Goal: Task Accomplishment & Management: Manage account settings

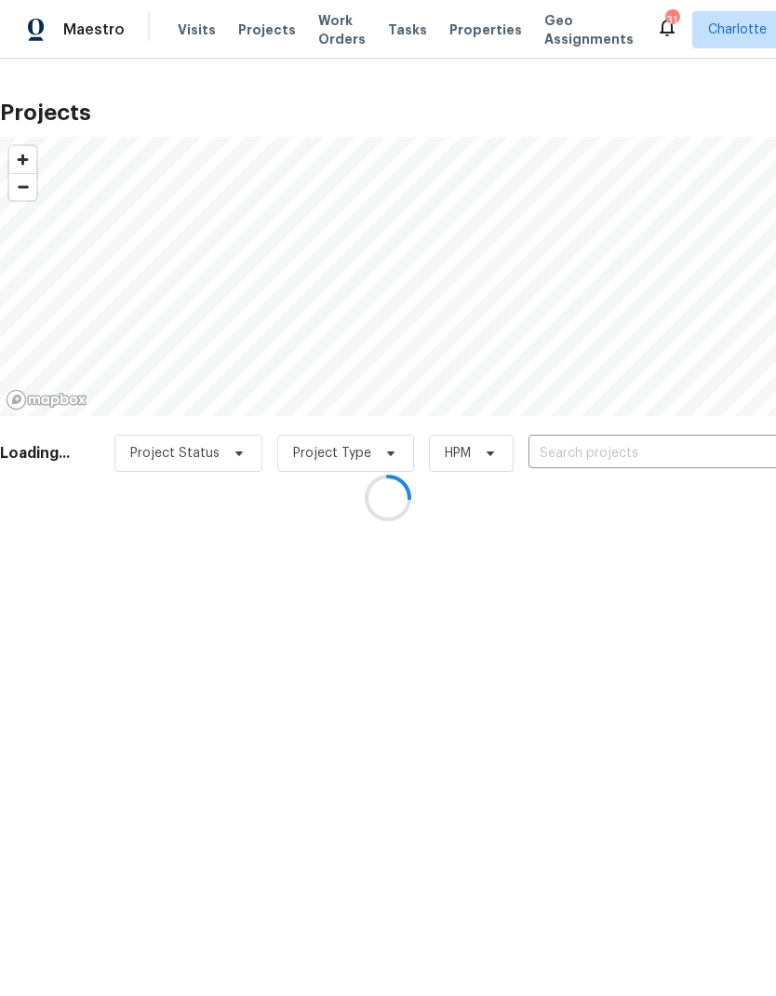
click at [643, 450] on div at bounding box center [388, 498] width 776 height 996
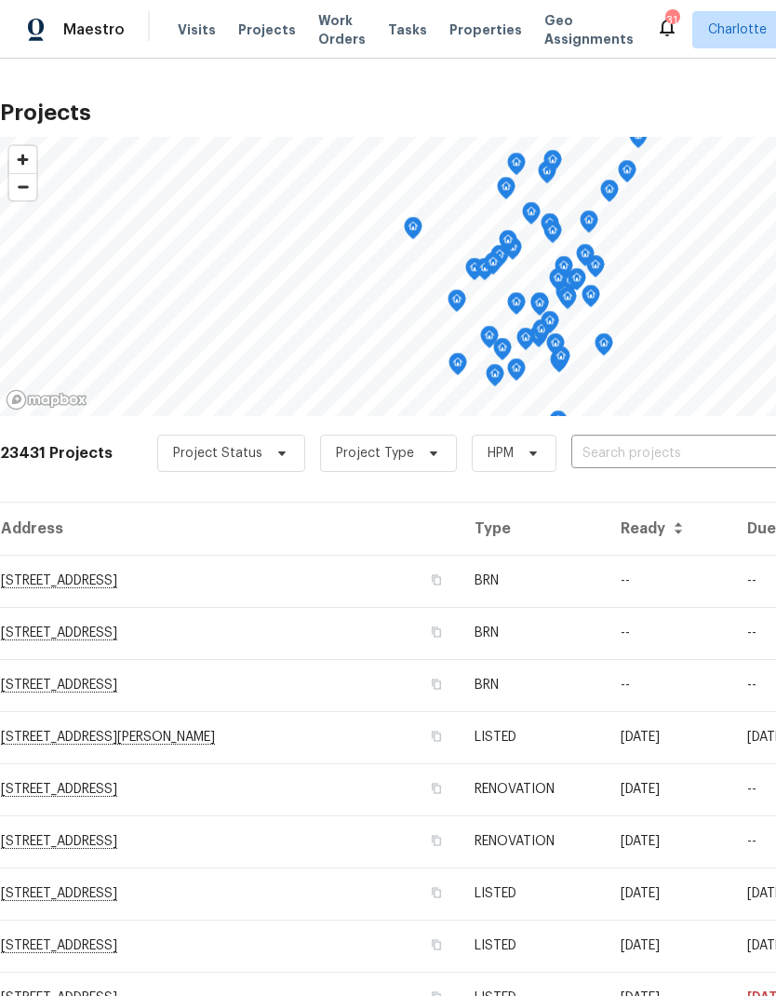
click at [660, 444] on input "text" at bounding box center [677, 453] width 213 height 29
type input "2635 pro"
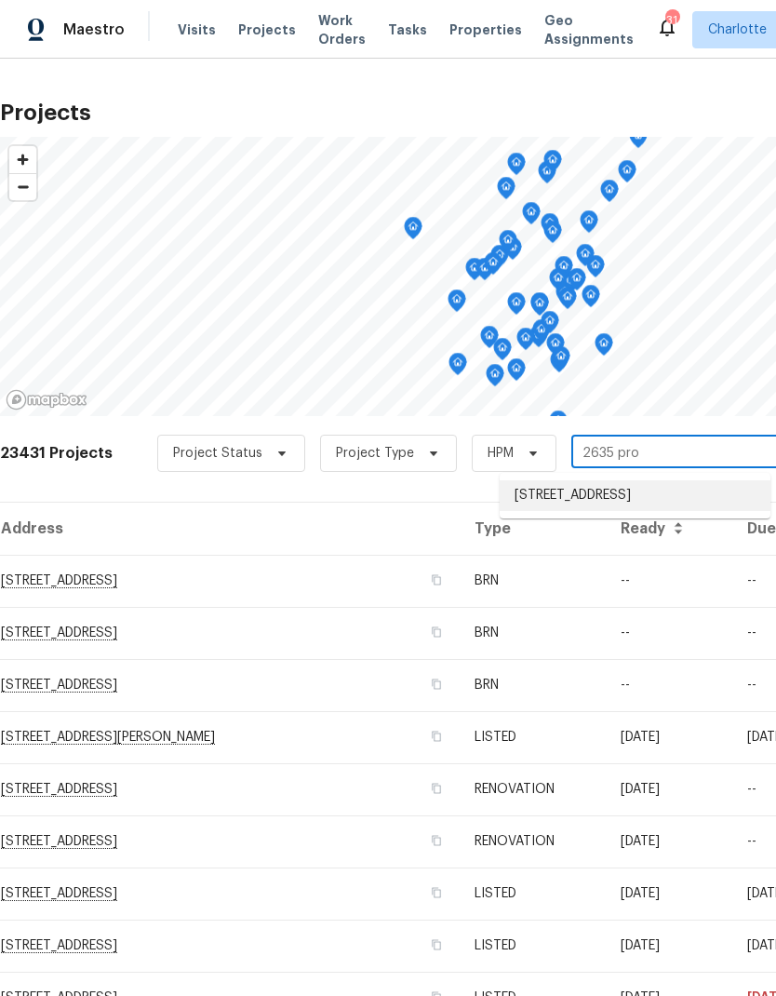
click at [679, 502] on li "[STREET_ADDRESS]" at bounding box center [635, 495] width 271 height 31
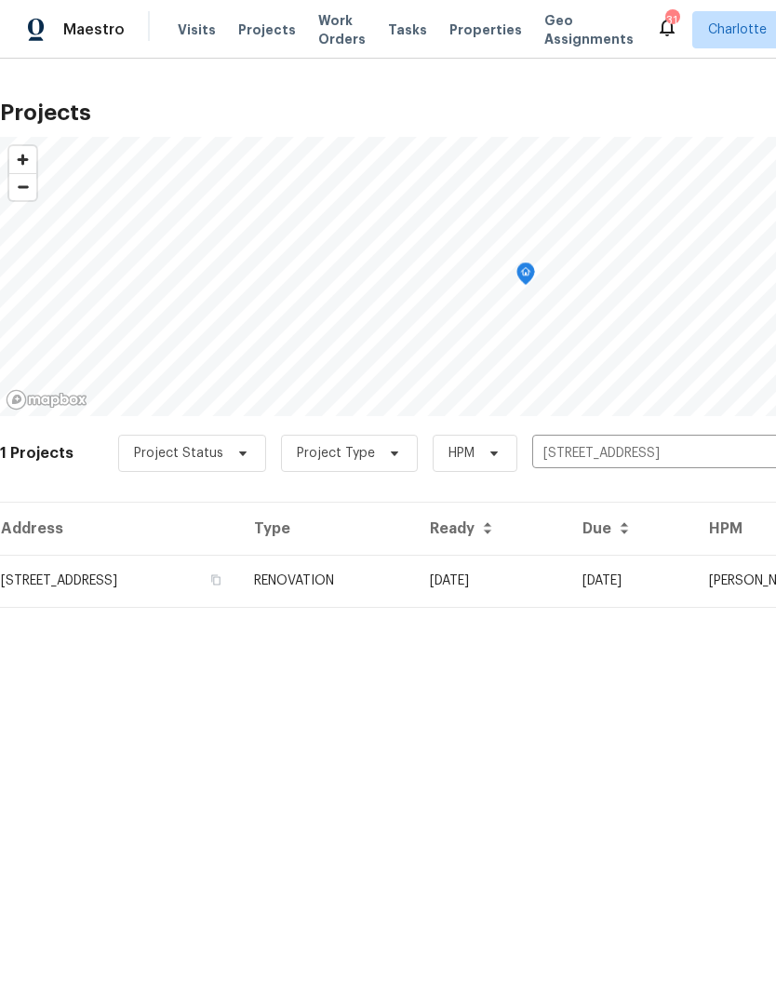
click at [568, 577] on td "[DATE]" at bounding box center [491, 581] width 153 height 52
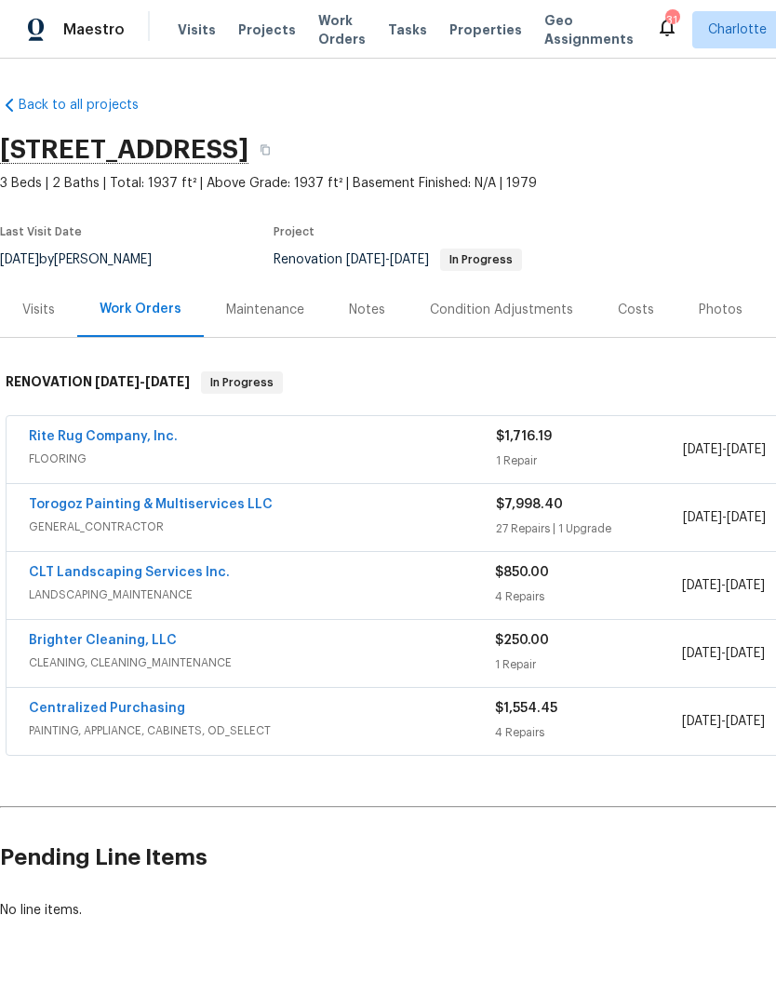
click at [55, 441] on link "Rite Rug Company, Inc." at bounding box center [103, 436] width 149 height 13
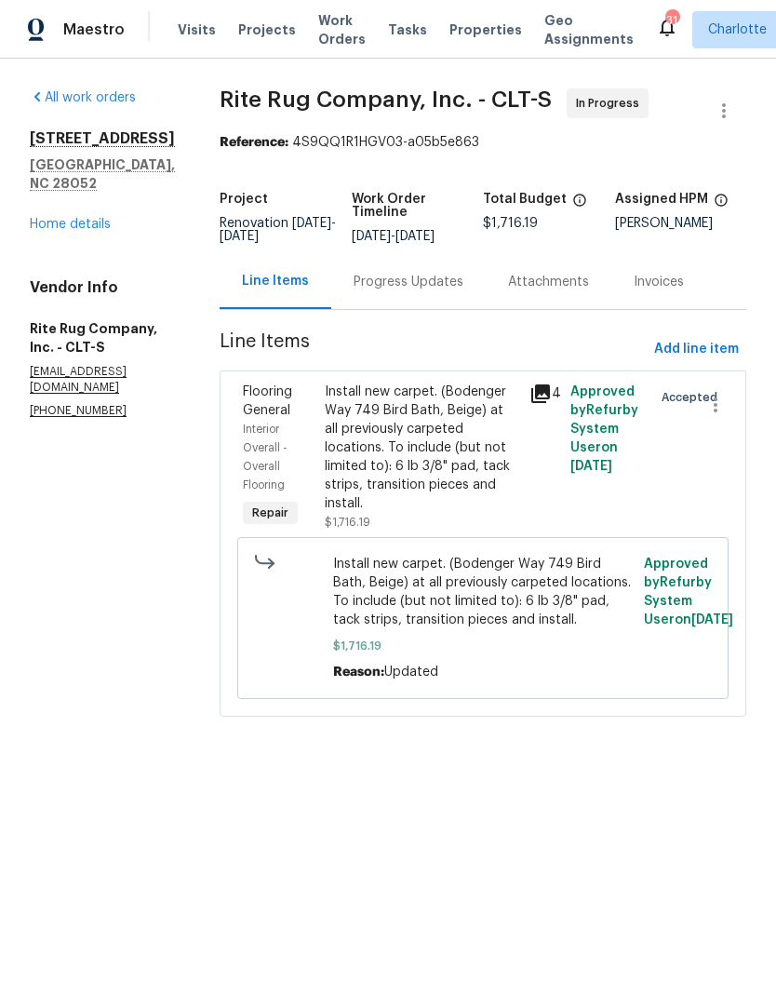
click at [454, 291] on div "Progress Updates" at bounding box center [409, 282] width 110 height 19
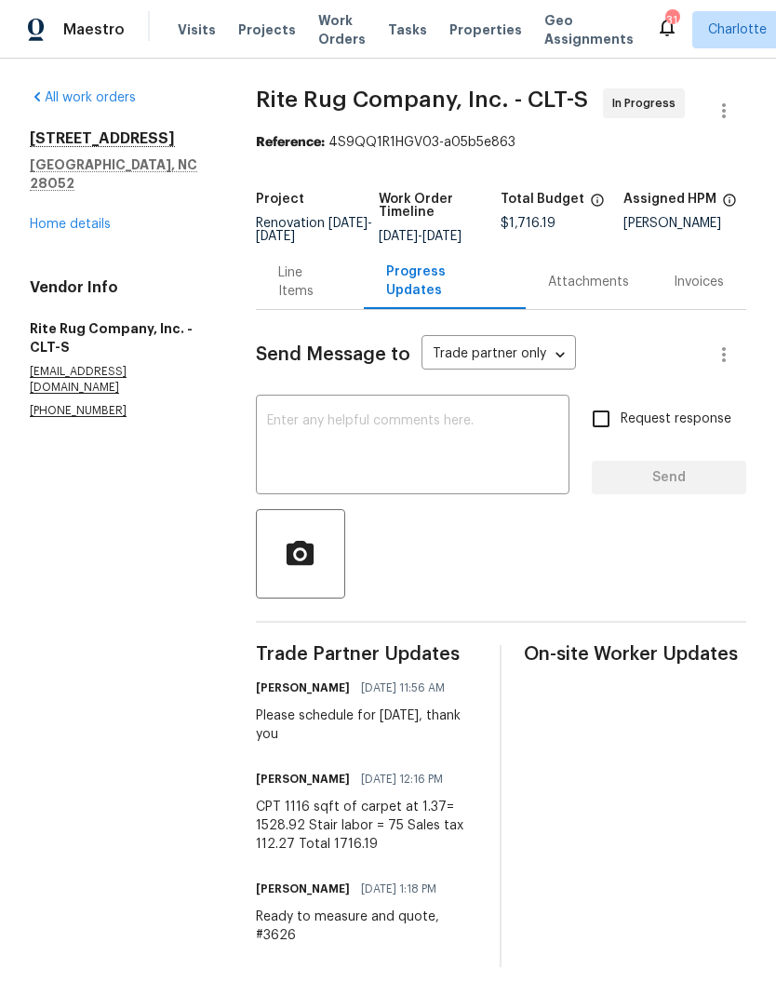
click at [482, 433] on textarea at bounding box center [412, 446] width 291 height 65
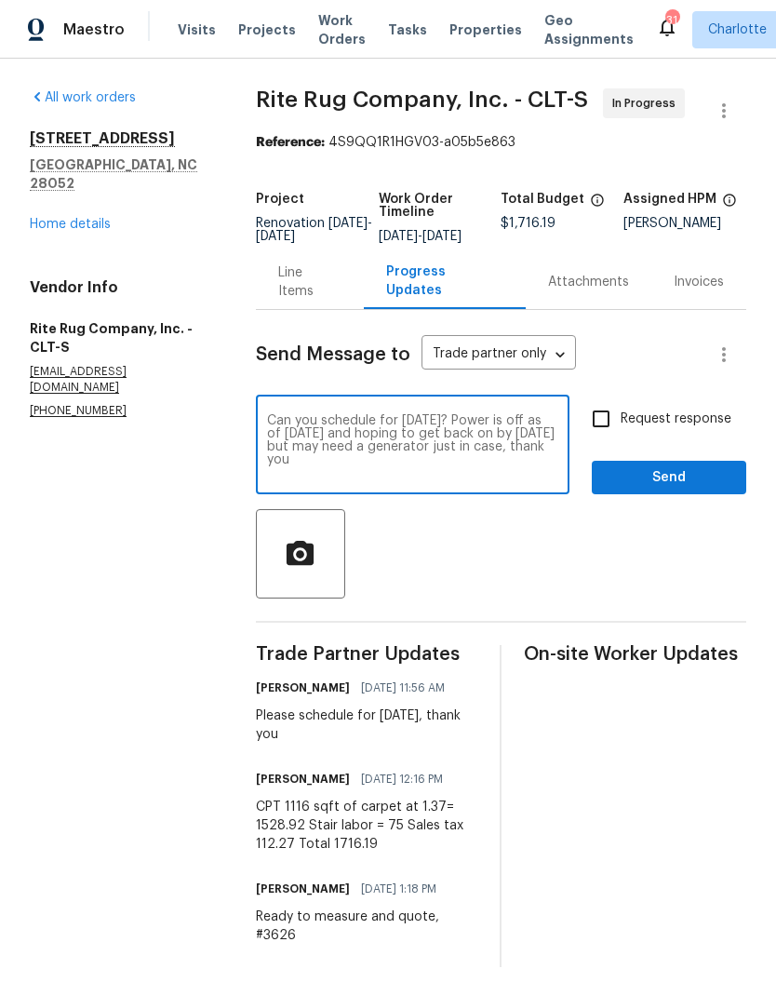
type textarea "Can you schedule for [DATE]? Power is off as of [DATE] and hoping to get back o…"
click at [604, 435] on input "Request response" at bounding box center [601, 418] width 39 height 39
checkbox input "true"
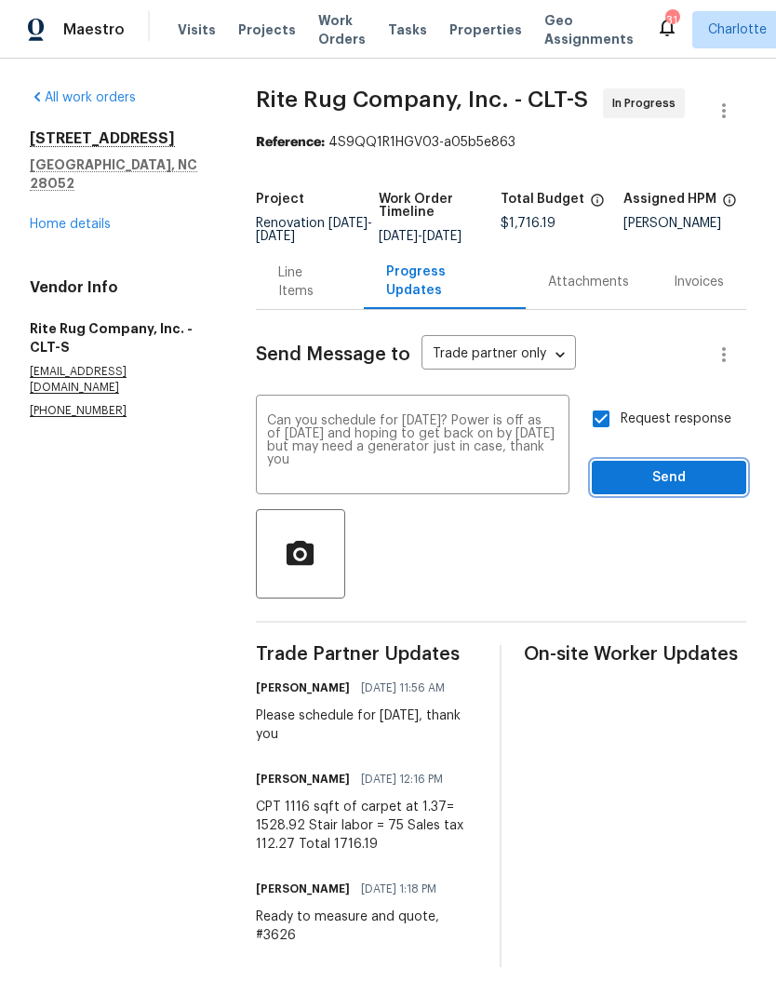
click at [689, 487] on span "Send" at bounding box center [669, 477] width 125 height 23
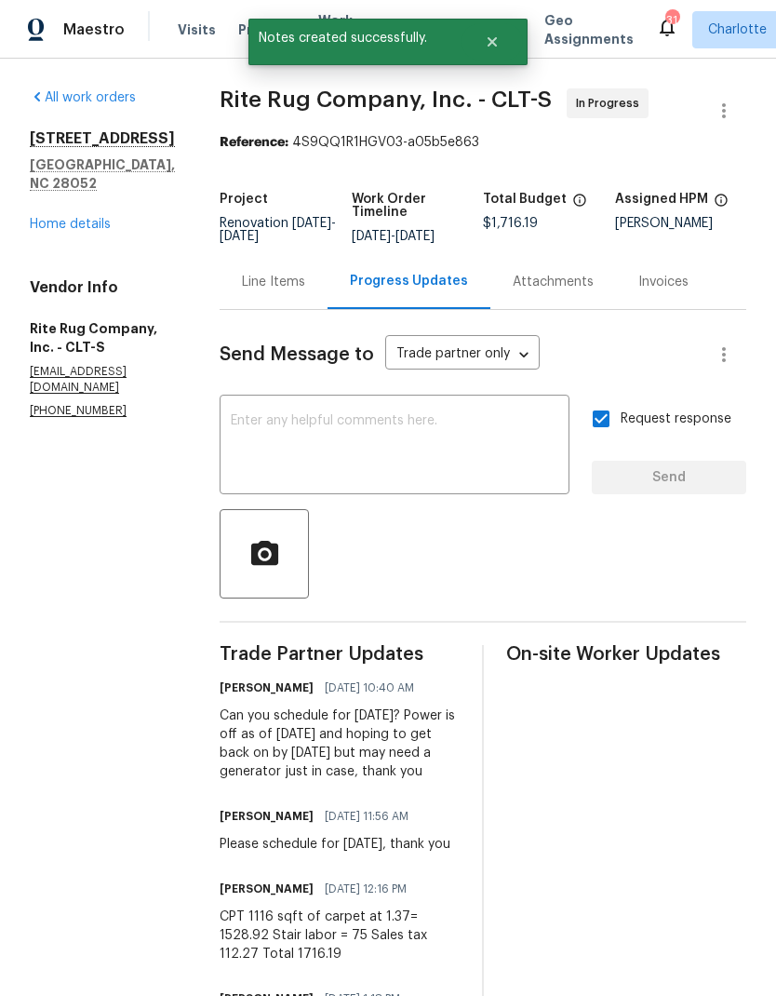
click at [57, 218] on link "Home details" at bounding box center [70, 224] width 81 height 13
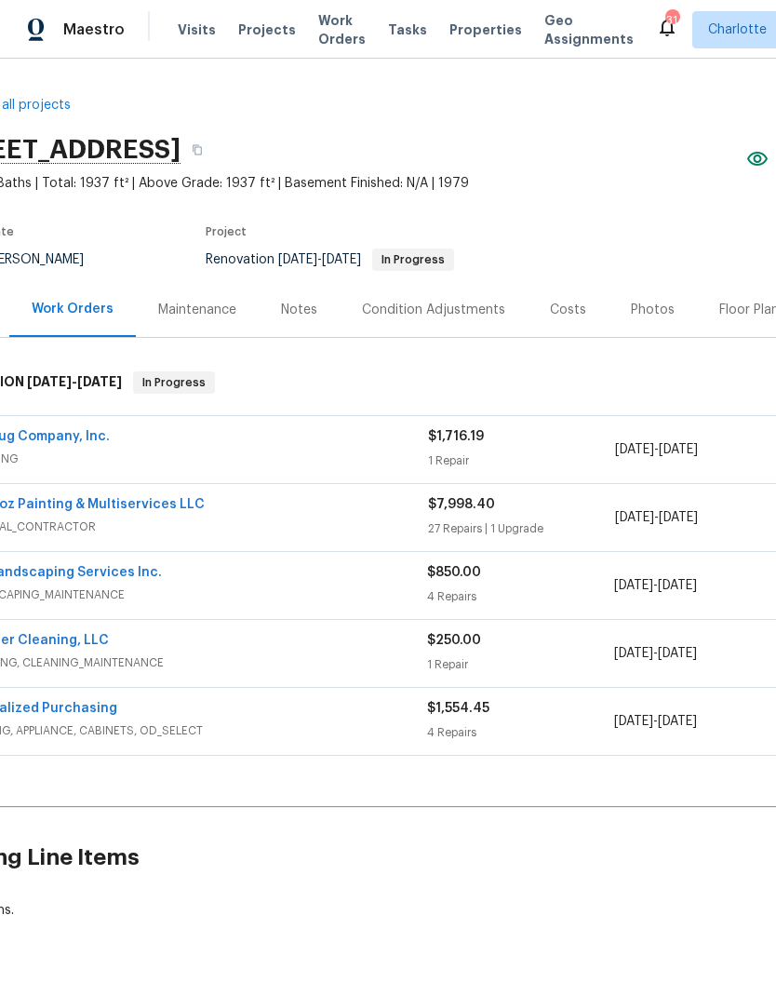
scroll to position [0, 33]
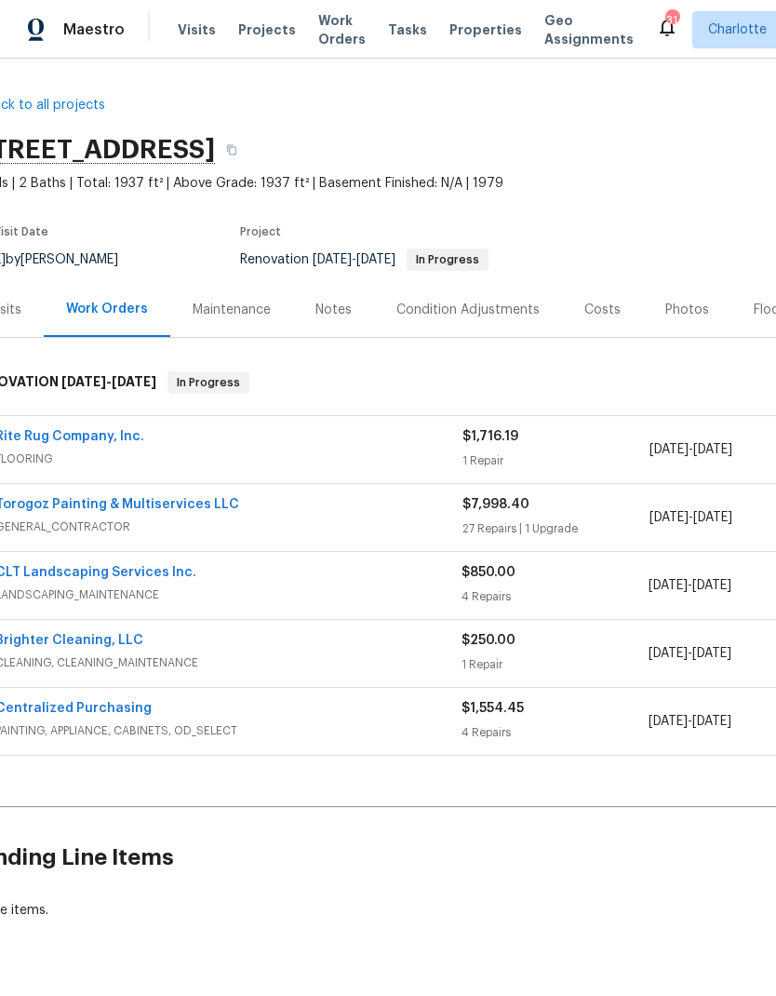
click at [35, 573] on link "CLT Landscaping Services Inc." at bounding box center [95, 572] width 201 height 13
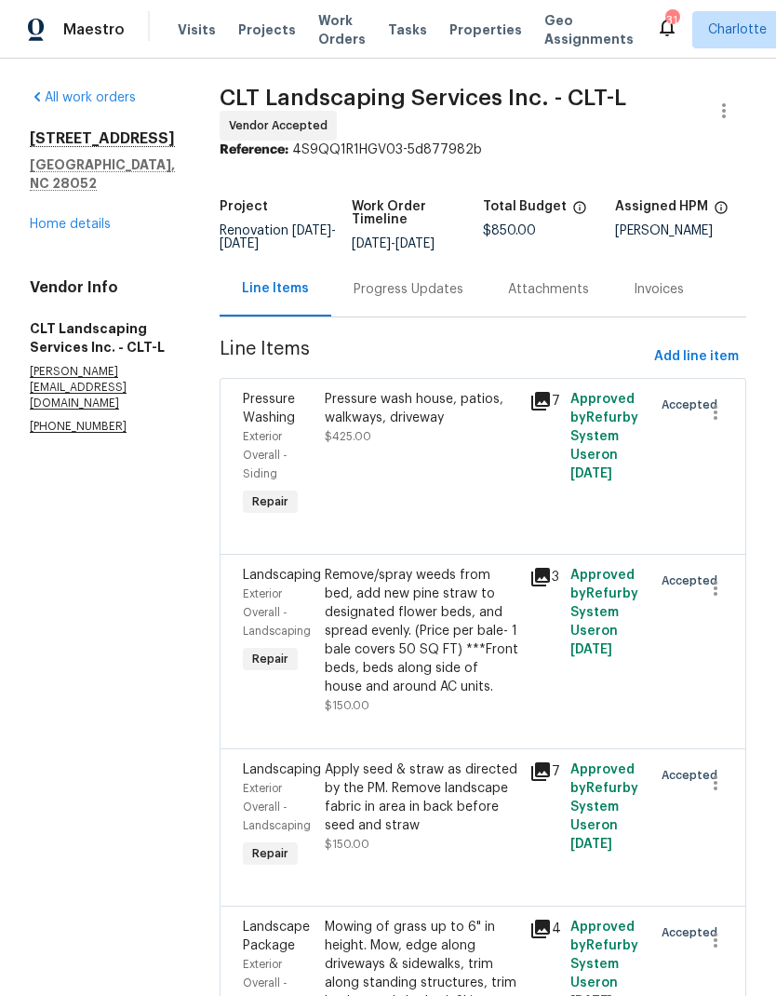
click at [437, 291] on div "Progress Updates" at bounding box center [409, 289] width 110 height 19
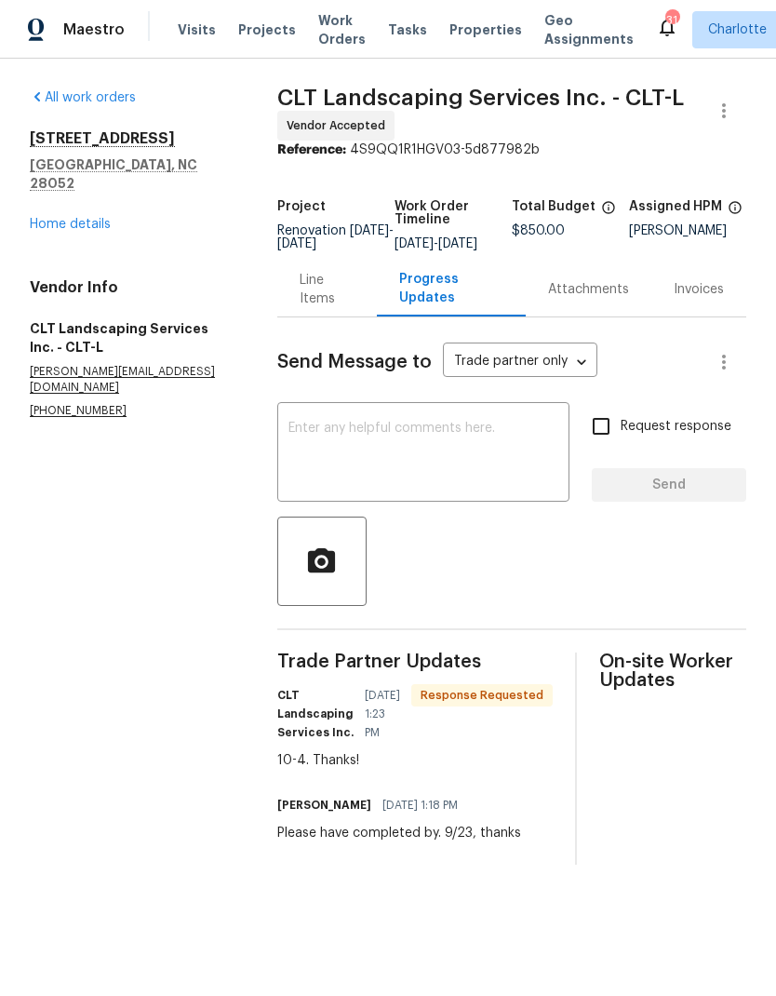
click at [42, 218] on link "Home details" at bounding box center [70, 224] width 81 height 13
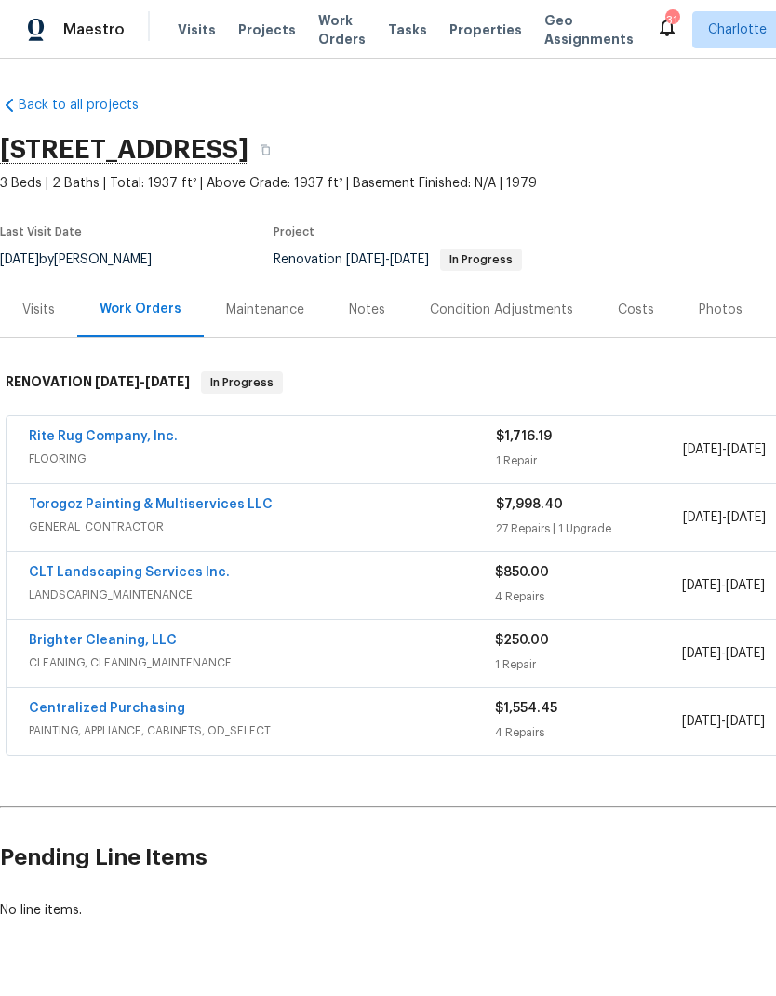
click at [262, 24] on span "Projects" at bounding box center [267, 29] width 58 height 19
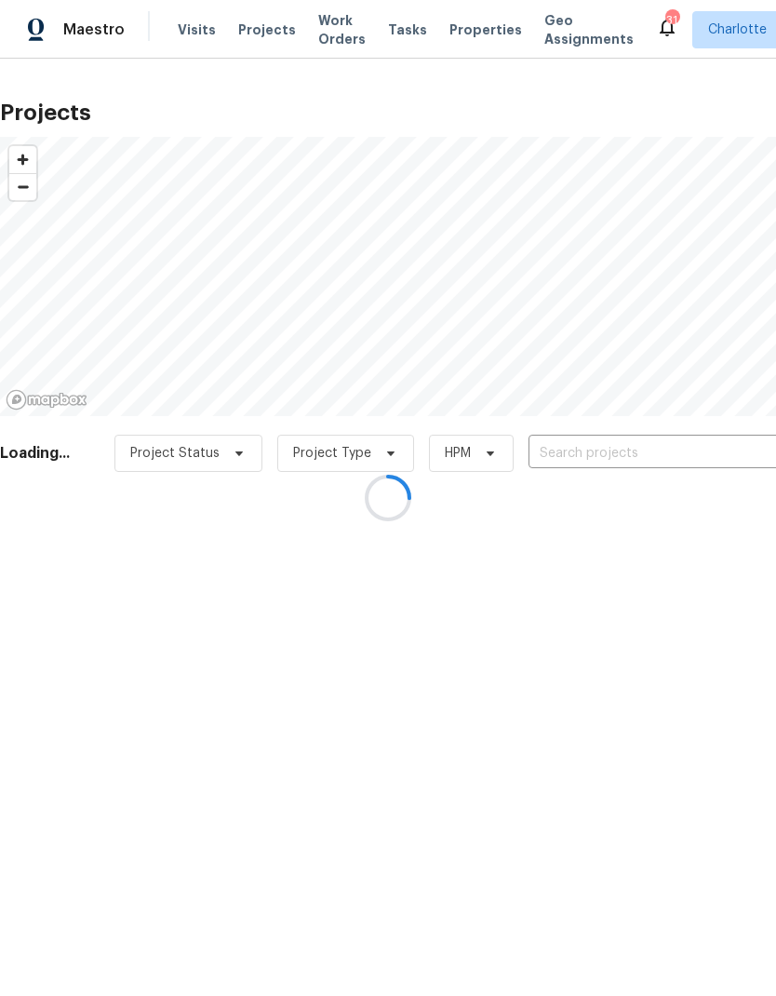
click at [649, 453] on div at bounding box center [388, 498] width 776 height 996
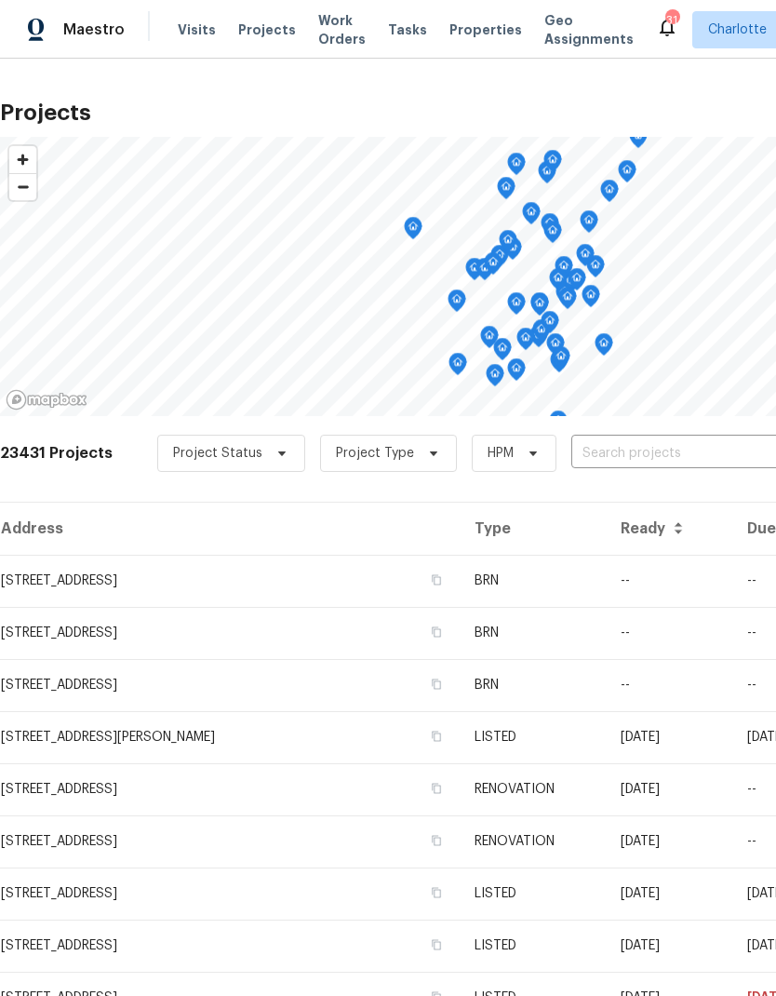
click at [664, 451] on input "text" at bounding box center [677, 453] width 213 height 29
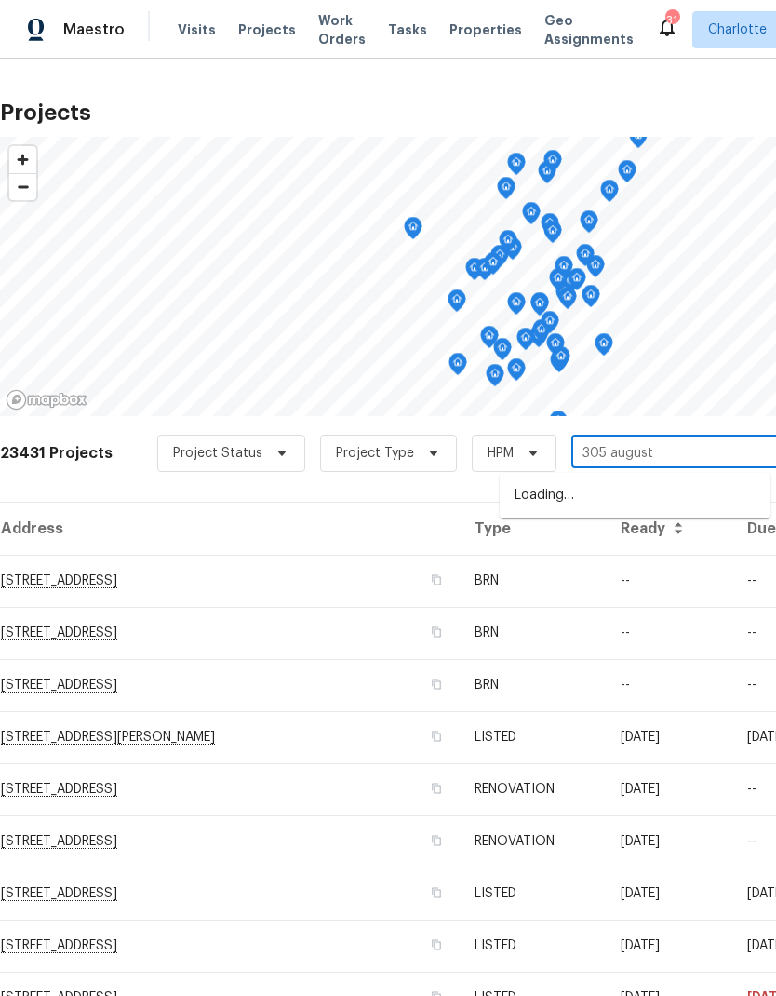
type input "305 augustu"
click at [703, 486] on li "[STREET_ADDRESS][PERSON_NAME][PERSON_NAME]" at bounding box center [635, 505] width 271 height 50
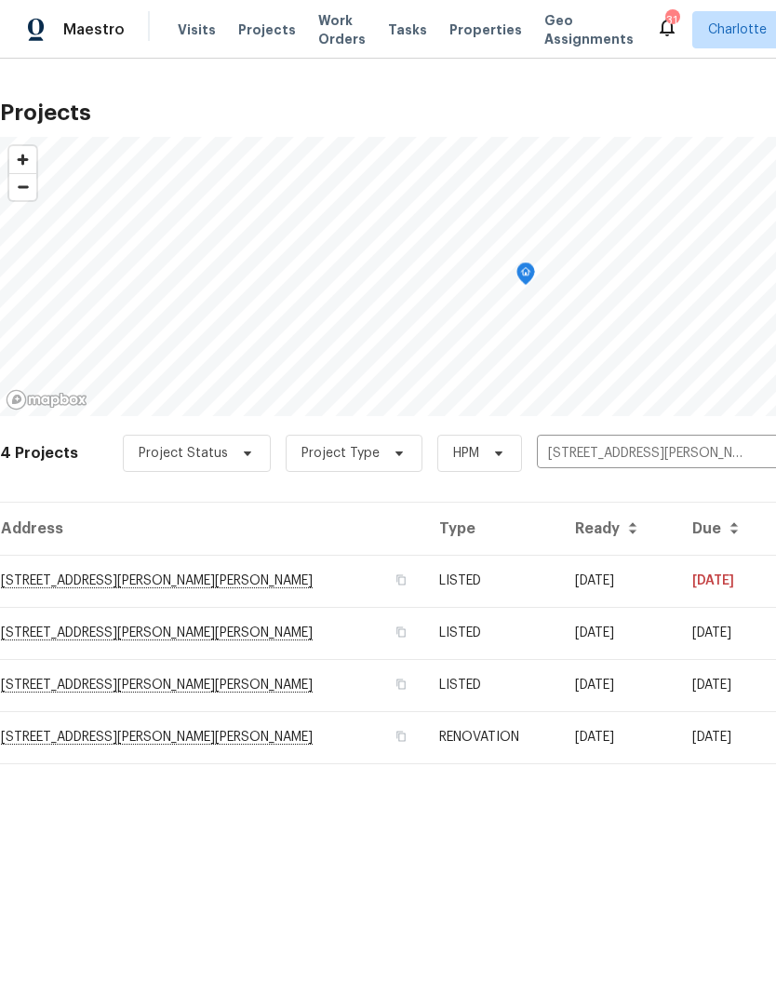
click at [98, 582] on td "[STREET_ADDRESS][PERSON_NAME][PERSON_NAME]" at bounding box center [212, 581] width 424 height 52
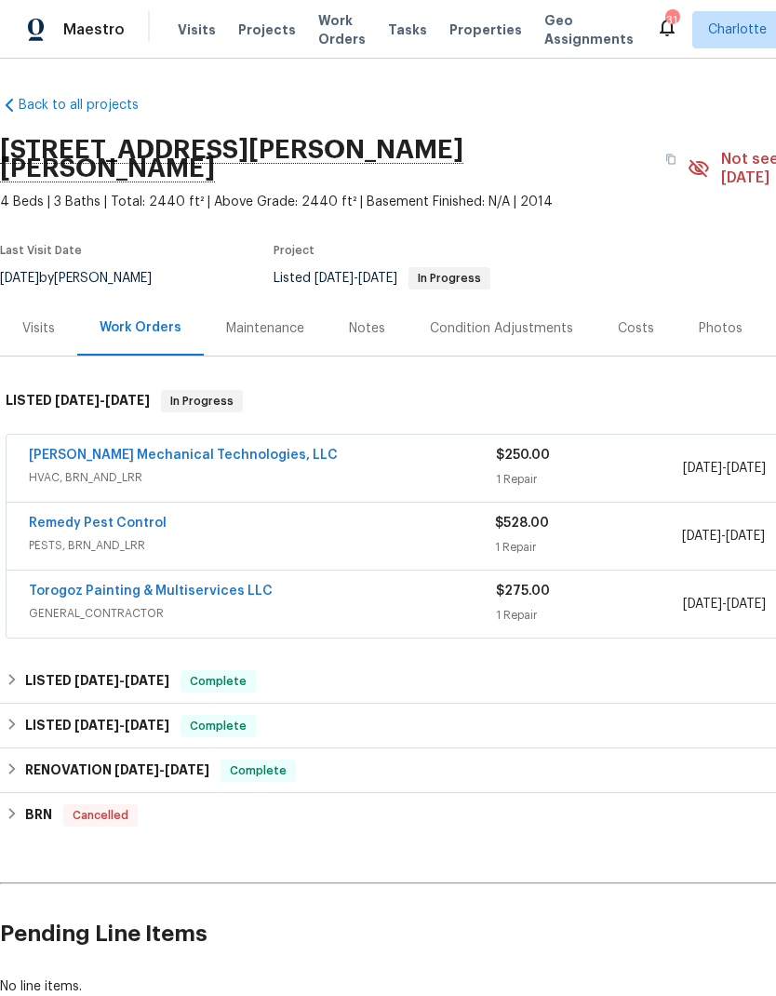
click at [55, 516] on link "Remedy Pest Control" at bounding box center [98, 522] width 138 height 13
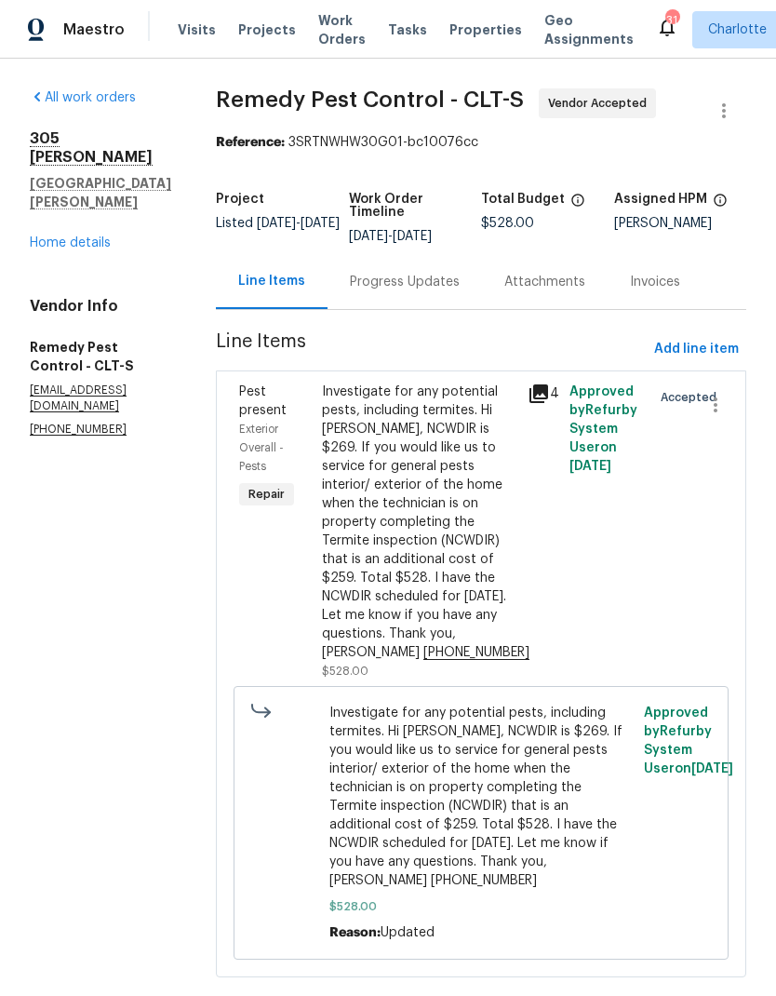
click at [406, 277] on div "Progress Updates" at bounding box center [405, 282] width 110 height 19
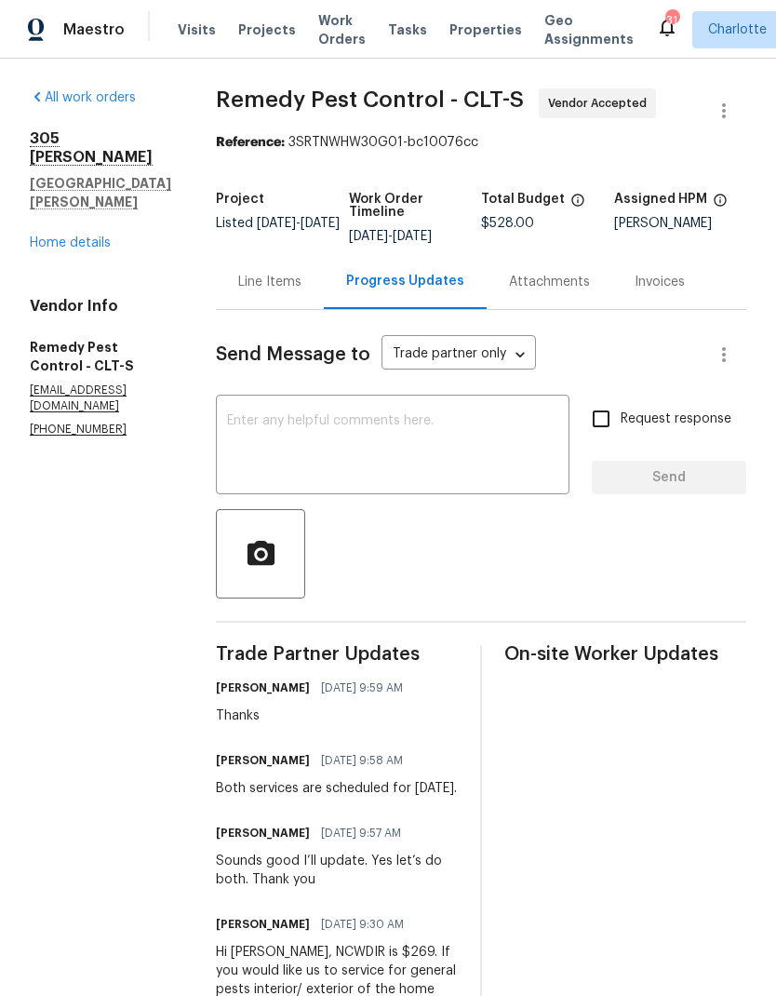
click at [100, 248] on link "Home details" at bounding box center [70, 242] width 81 height 13
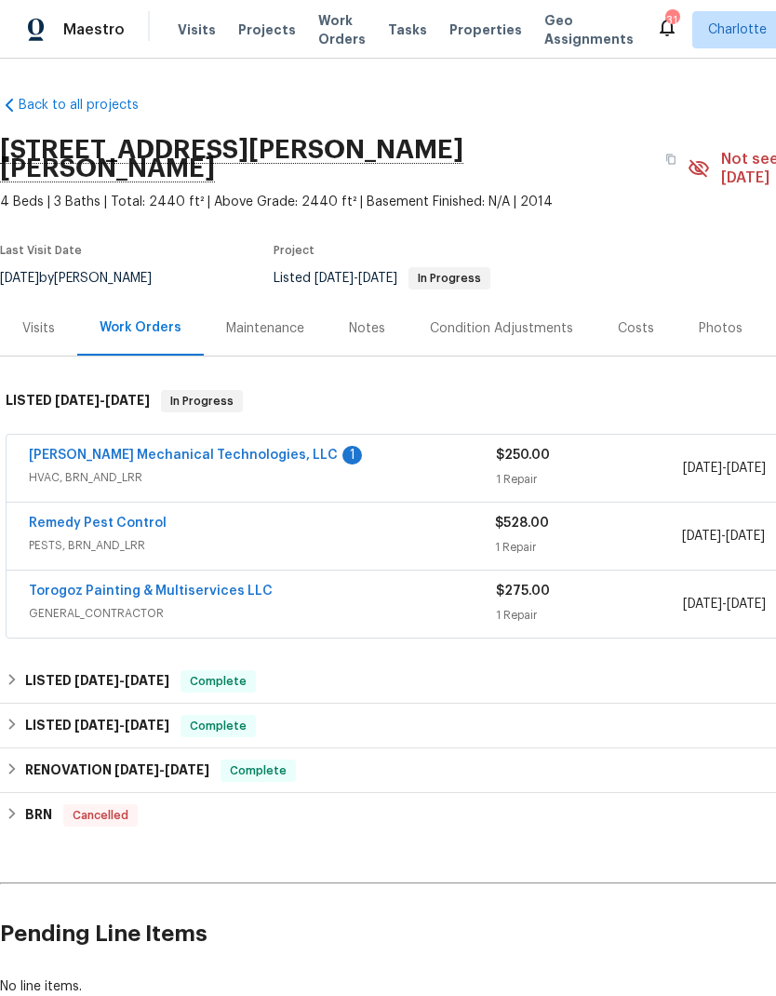
click at [233, 448] on link "[PERSON_NAME] Mechanical Technologies, LLC" at bounding box center [183, 454] width 309 height 13
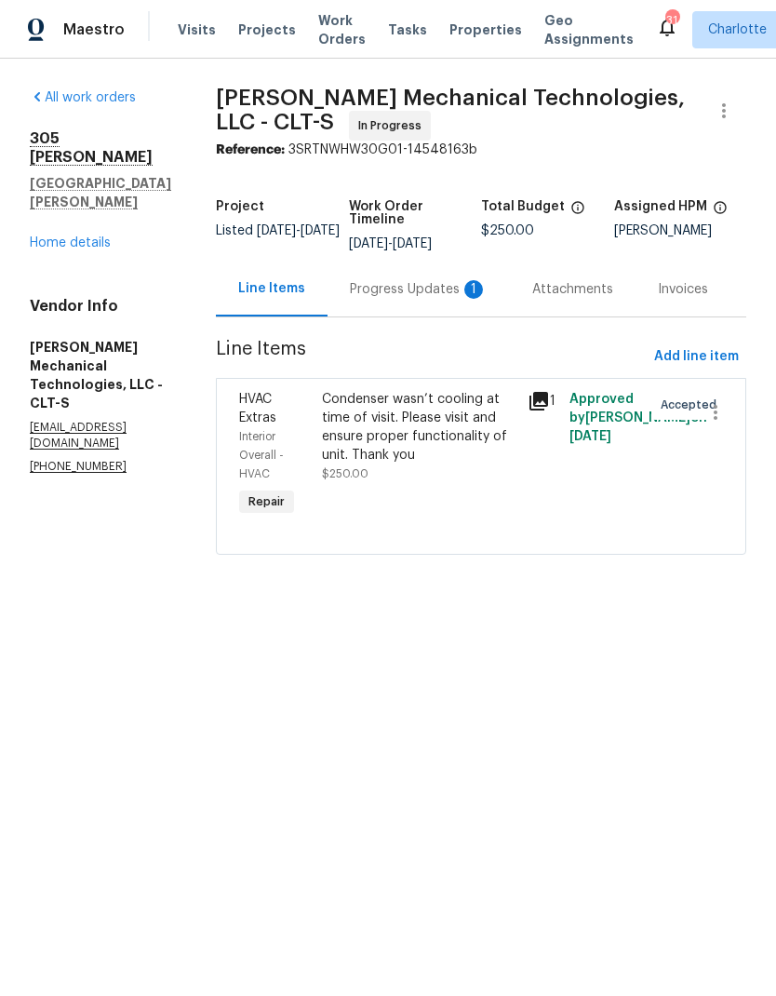
click at [423, 299] on div "Progress Updates 1" at bounding box center [419, 289] width 138 height 19
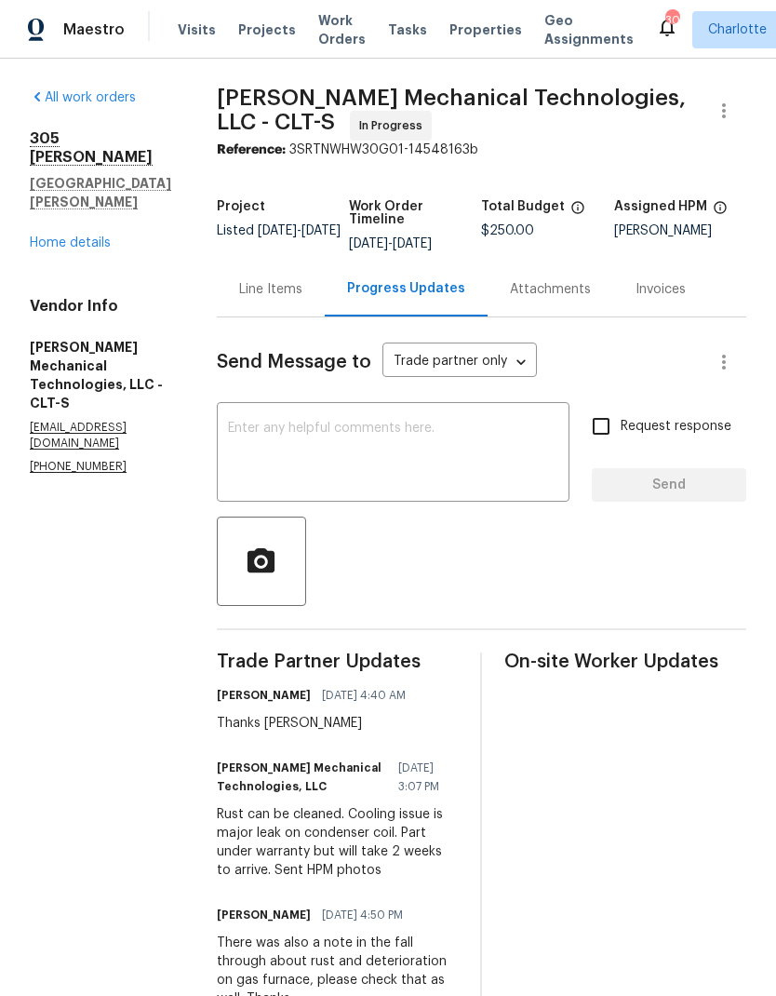
click at [47, 236] on link "Home details" at bounding box center [70, 242] width 81 height 13
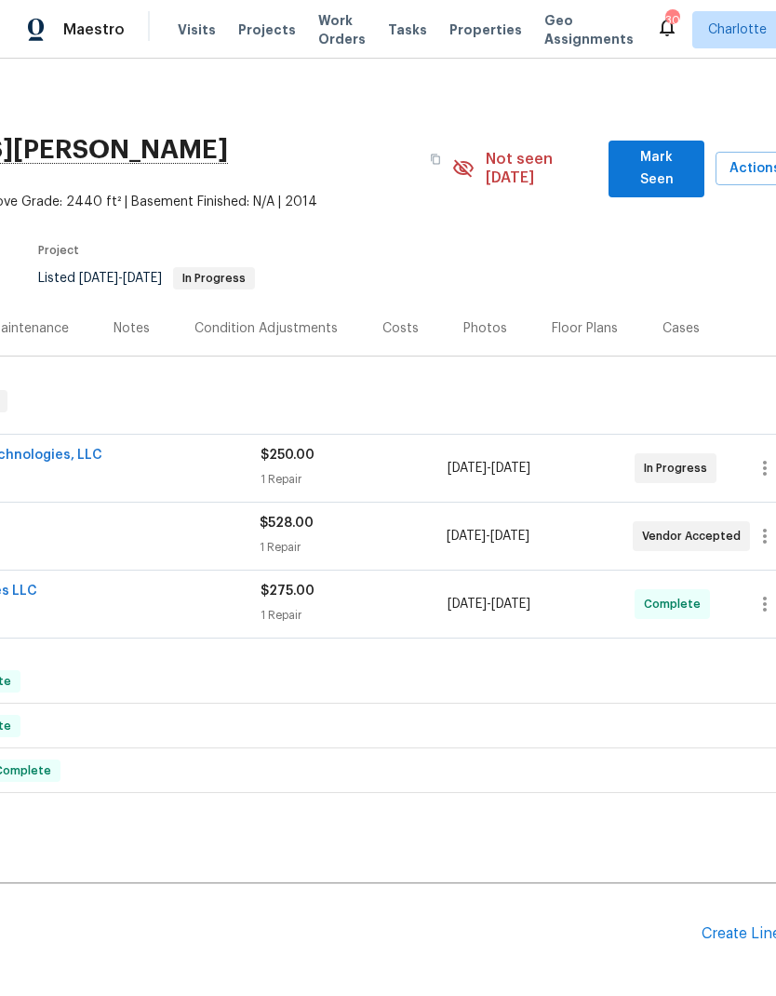
scroll to position [-1, 286]
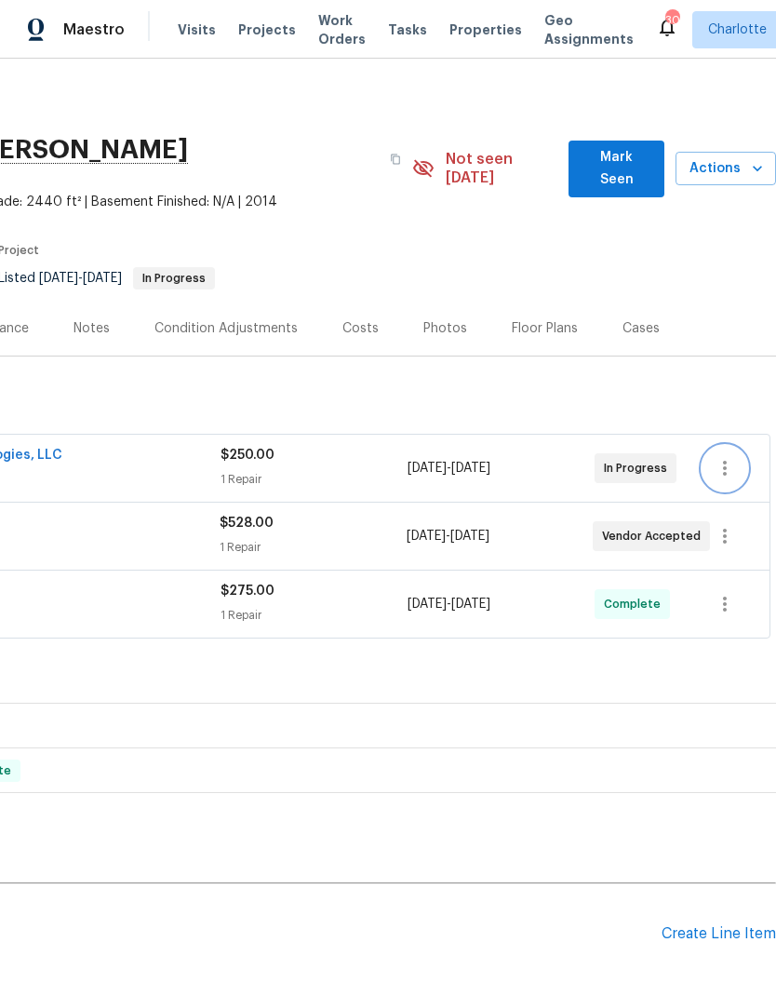
click at [729, 457] on icon "button" at bounding box center [725, 468] width 22 height 22
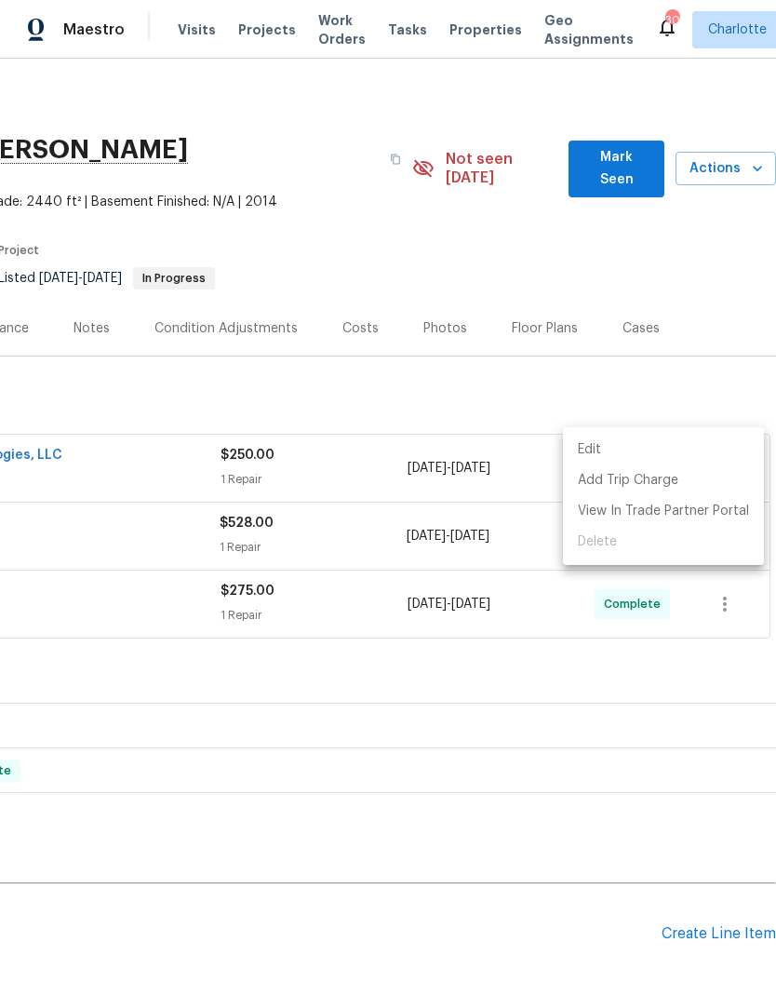
click at [613, 455] on li "Edit" at bounding box center [663, 450] width 201 height 31
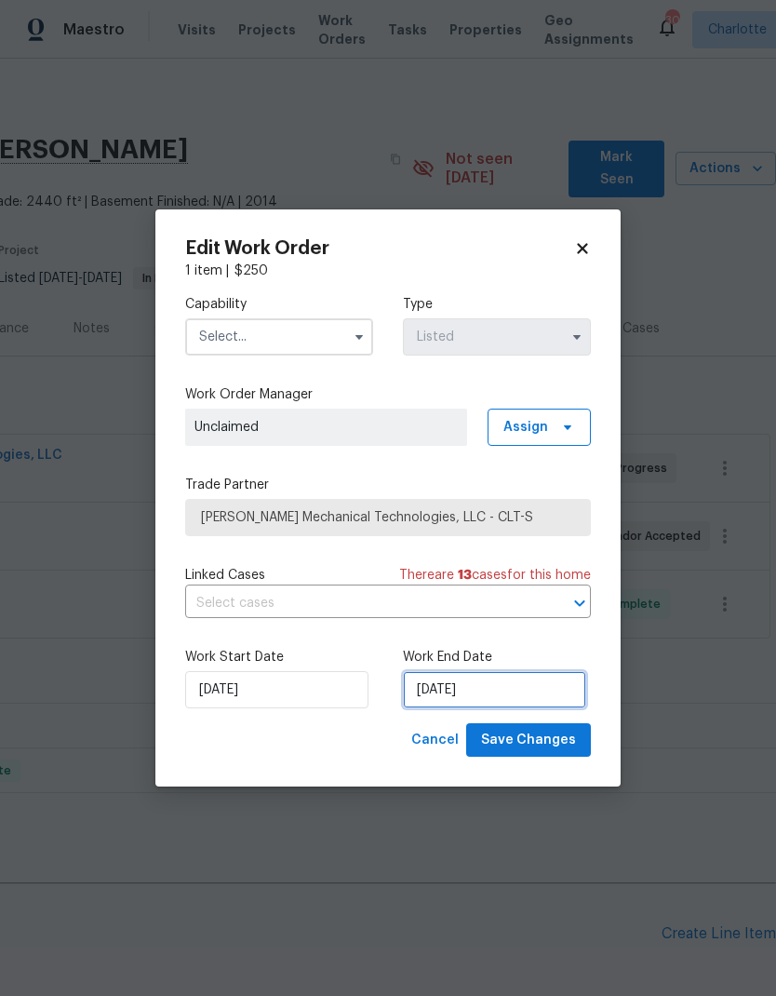
click at [522, 691] on input "[DATE]" at bounding box center [494, 689] width 183 height 37
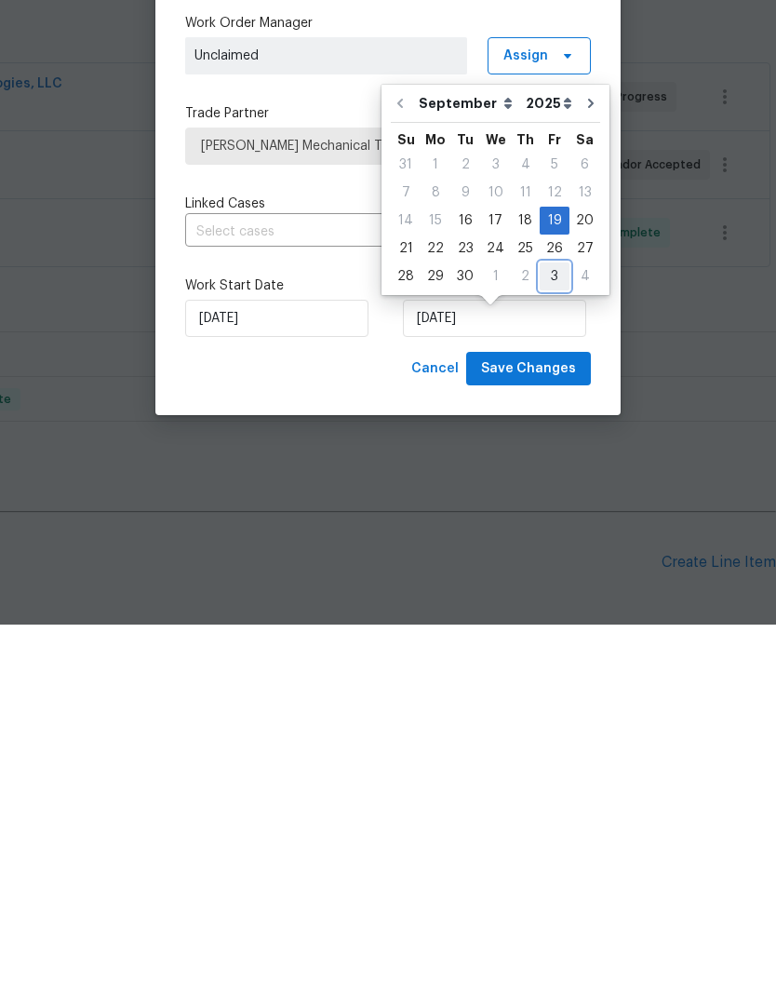
click at [547, 635] on div "3" at bounding box center [555, 648] width 30 height 26
type input "[DATE]"
select select "9"
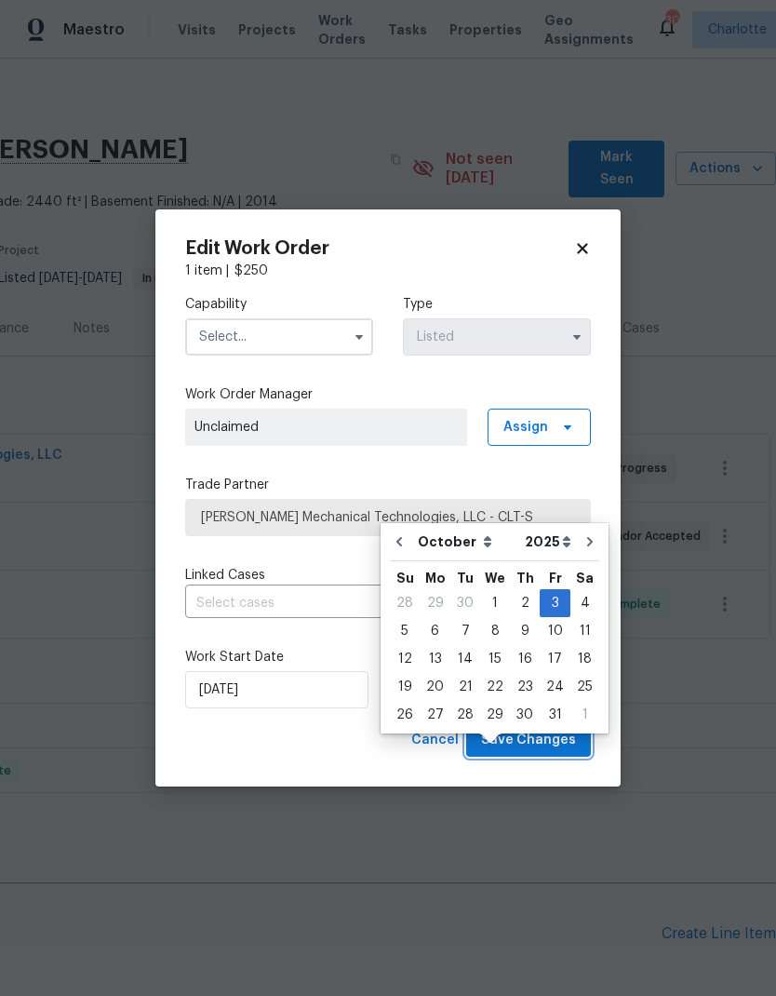
click at [550, 734] on span "Save Changes" at bounding box center [528, 740] width 95 height 23
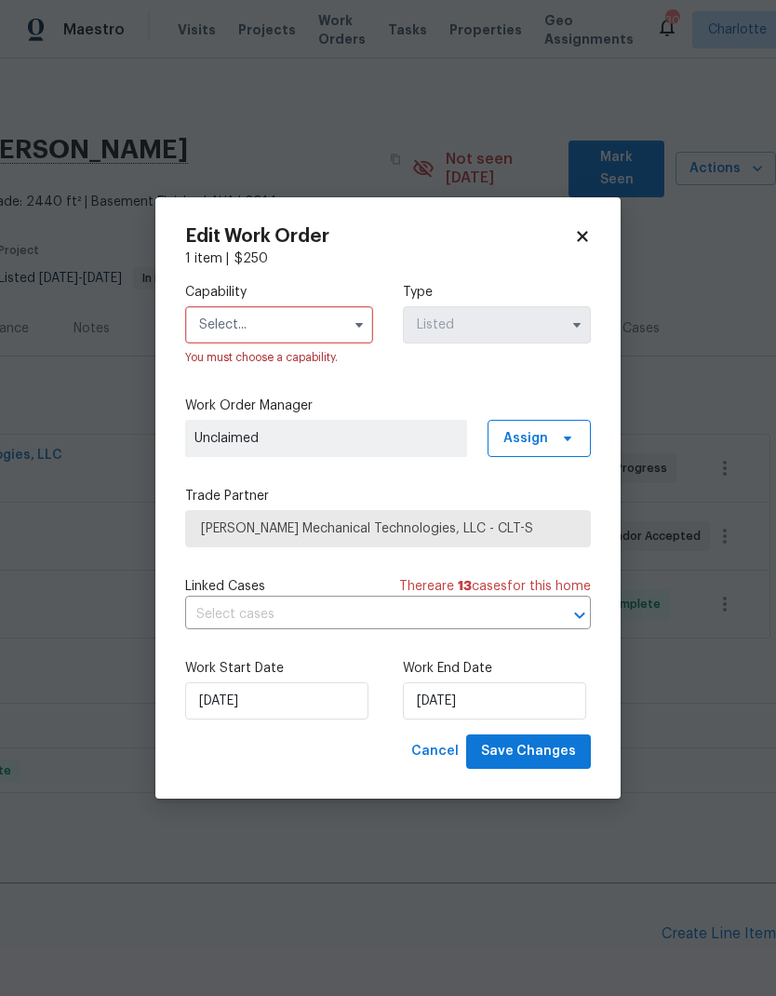
click at [329, 326] on input "text" at bounding box center [279, 324] width 188 height 37
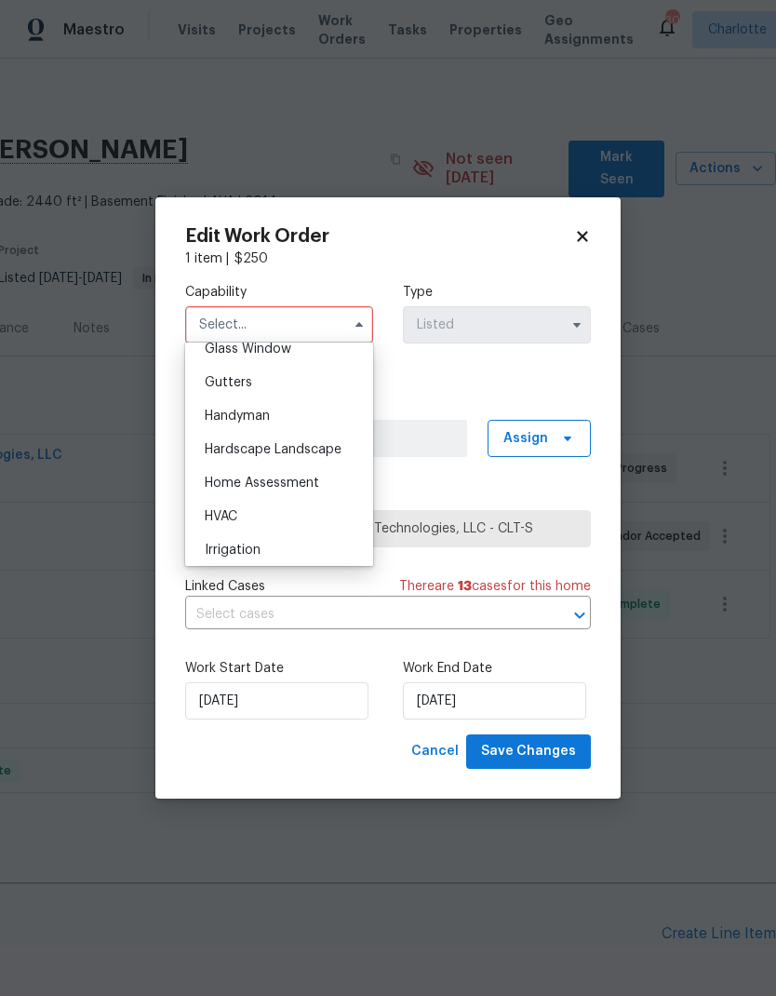
scroll to position [983, 0]
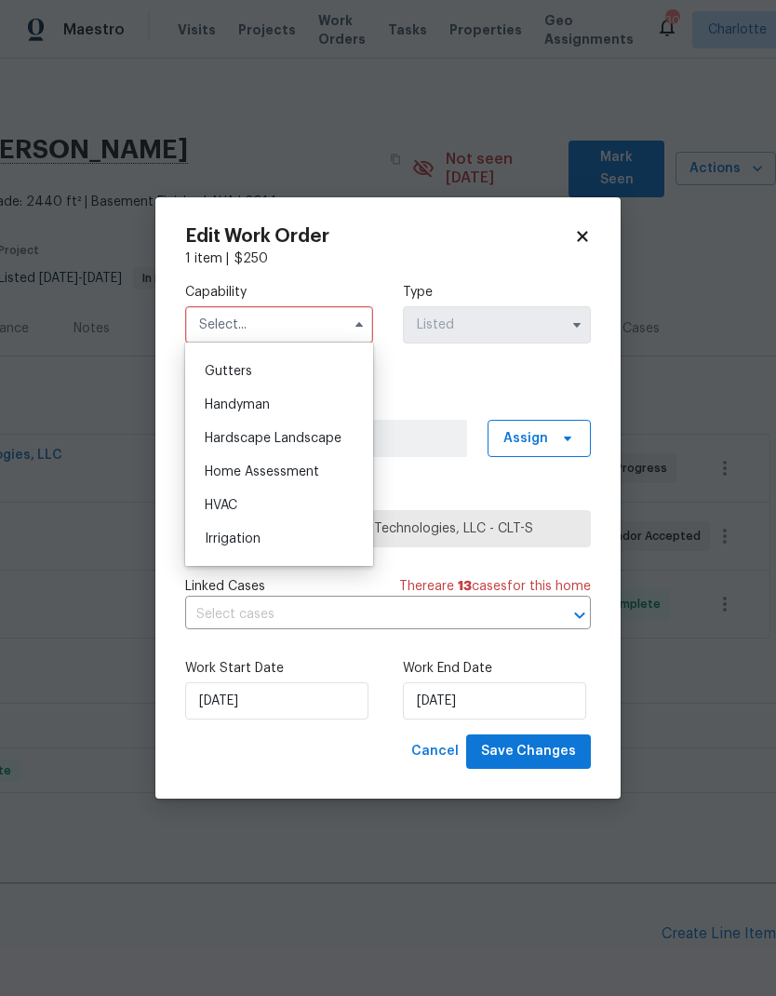
click at [242, 502] on div "HVAC" at bounding box center [279, 504] width 179 height 33
type input "HVAC"
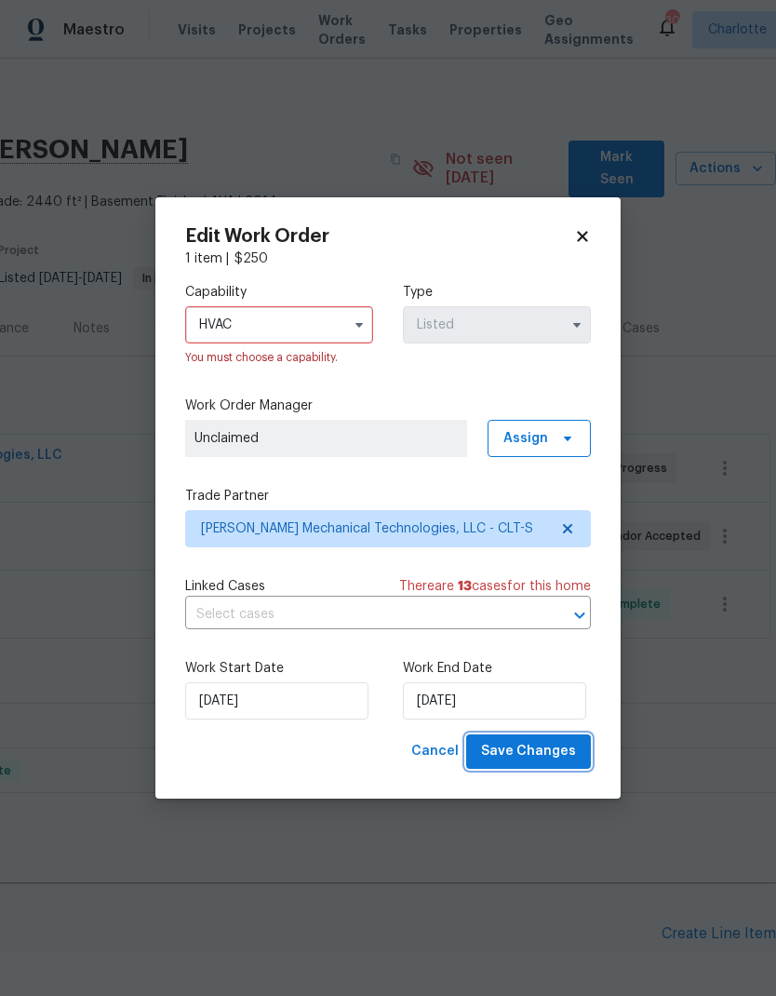
click at [546, 761] on span "Save Changes" at bounding box center [528, 751] width 95 height 23
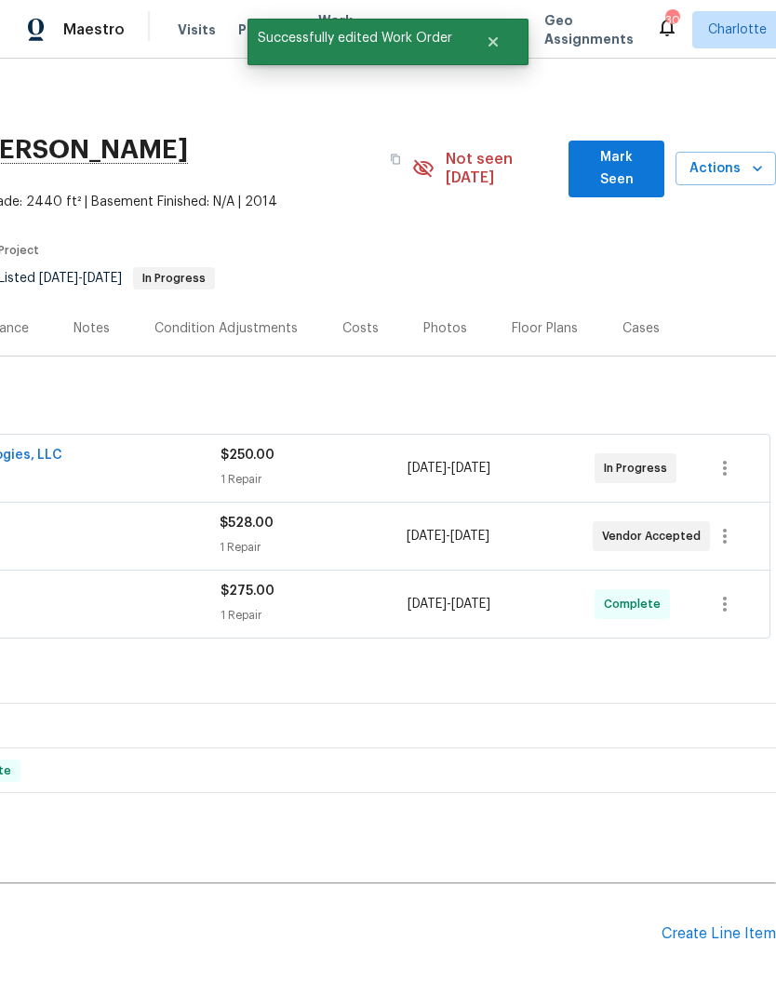
scroll to position [0, 275]
click at [729, 457] on icon "button" at bounding box center [725, 468] width 22 height 22
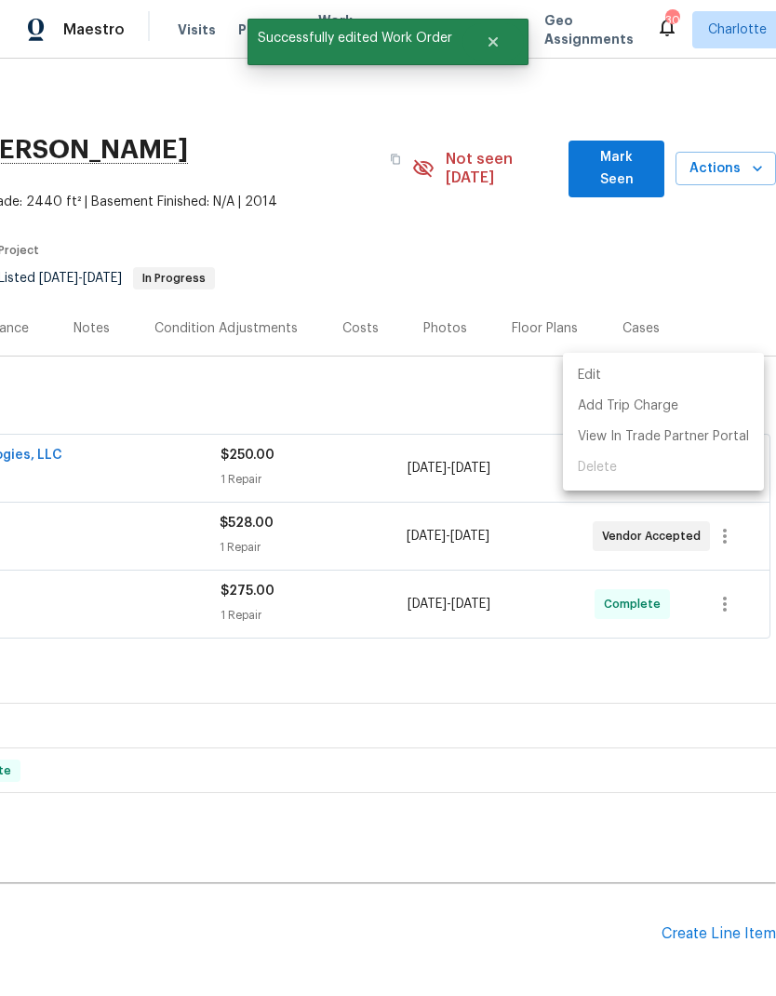
click at [640, 368] on li "Edit" at bounding box center [663, 375] width 201 height 31
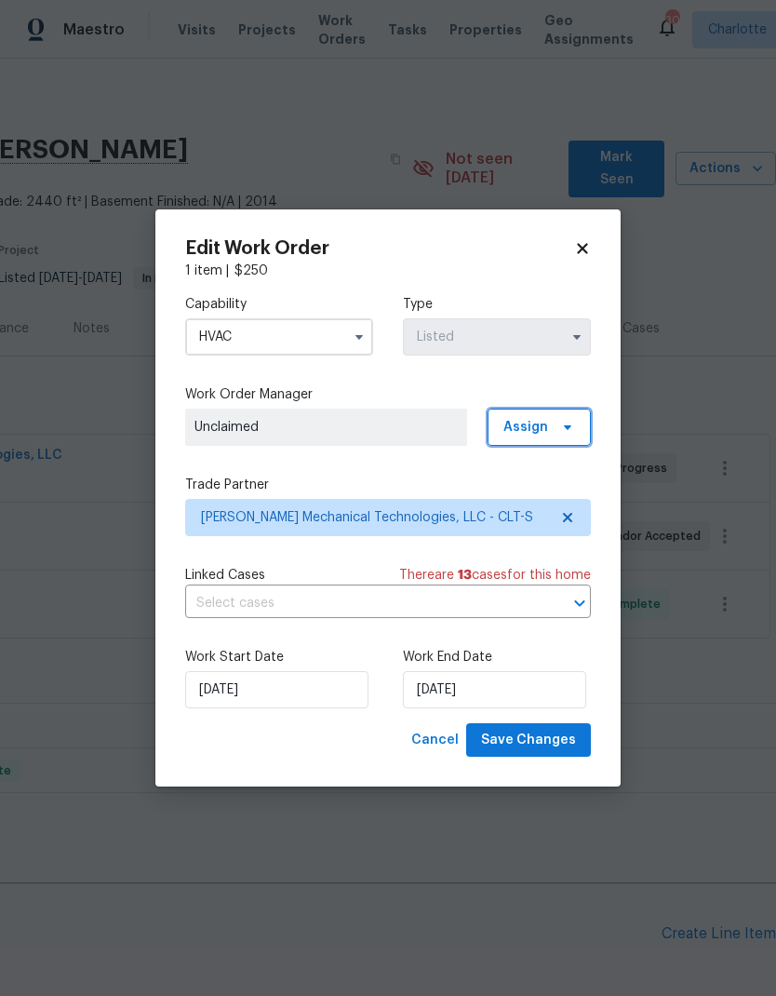
click at [575, 430] on span "Assign" at bounding box center [539, 426] width 103 height 37
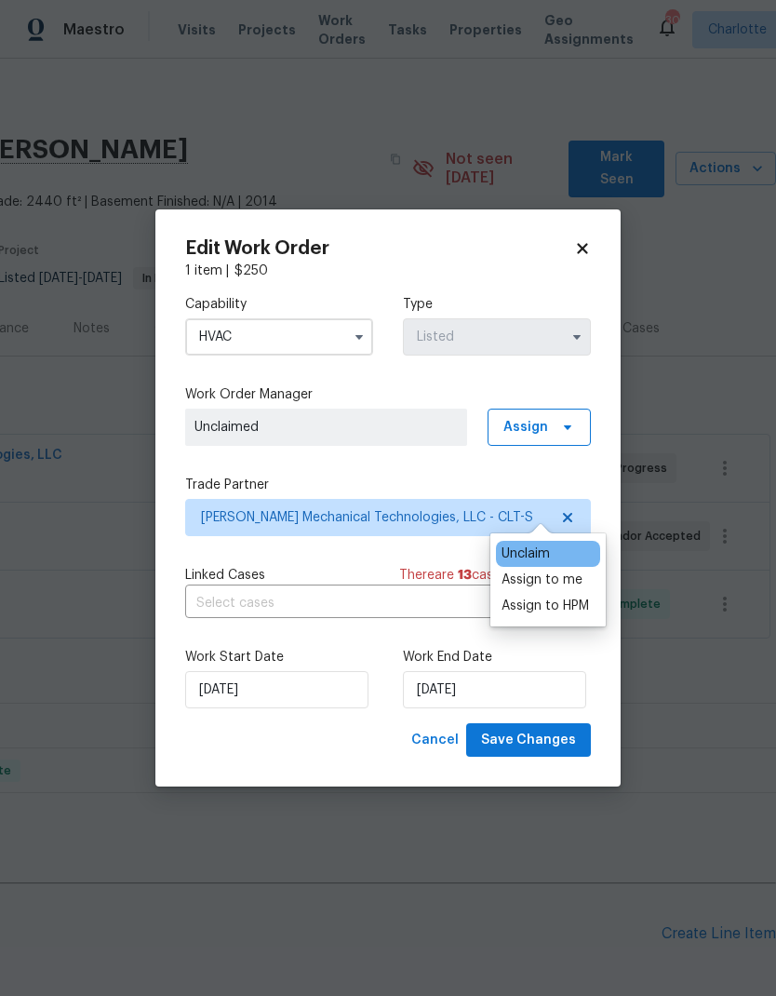
click at [554, 570] on div "Assign to me" at bounding box center [542, 579] width 81 height 19
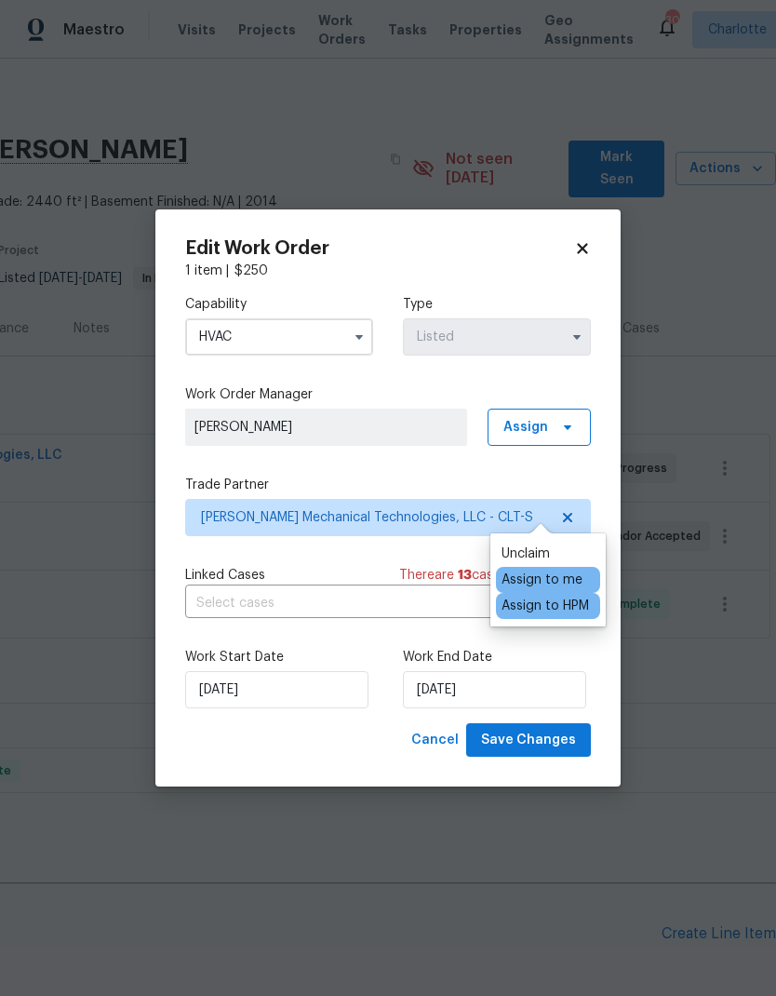
click at [563, 381] on div "Capability HVAC Type Listed Work Order Manager [PERSON_NAME] Assign Trade Partn…" at bounding box center [388, 501] width 406 height 443
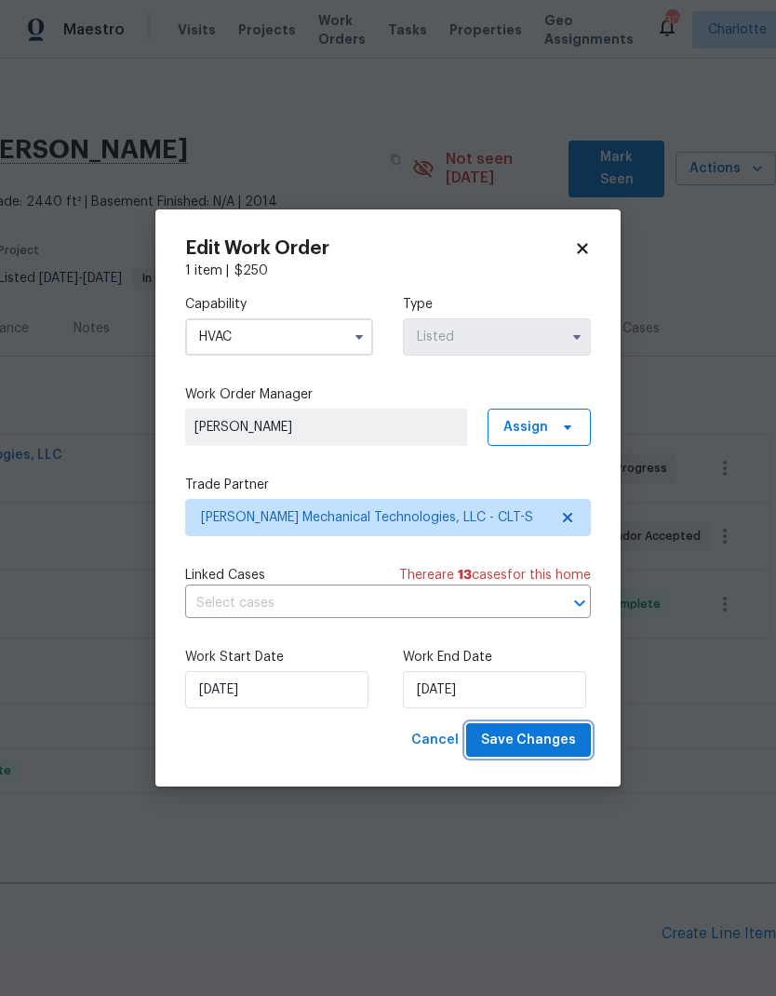
click at [544, 741] on span "Save Changes" at bounding box center [528, 740] width 95 height 23
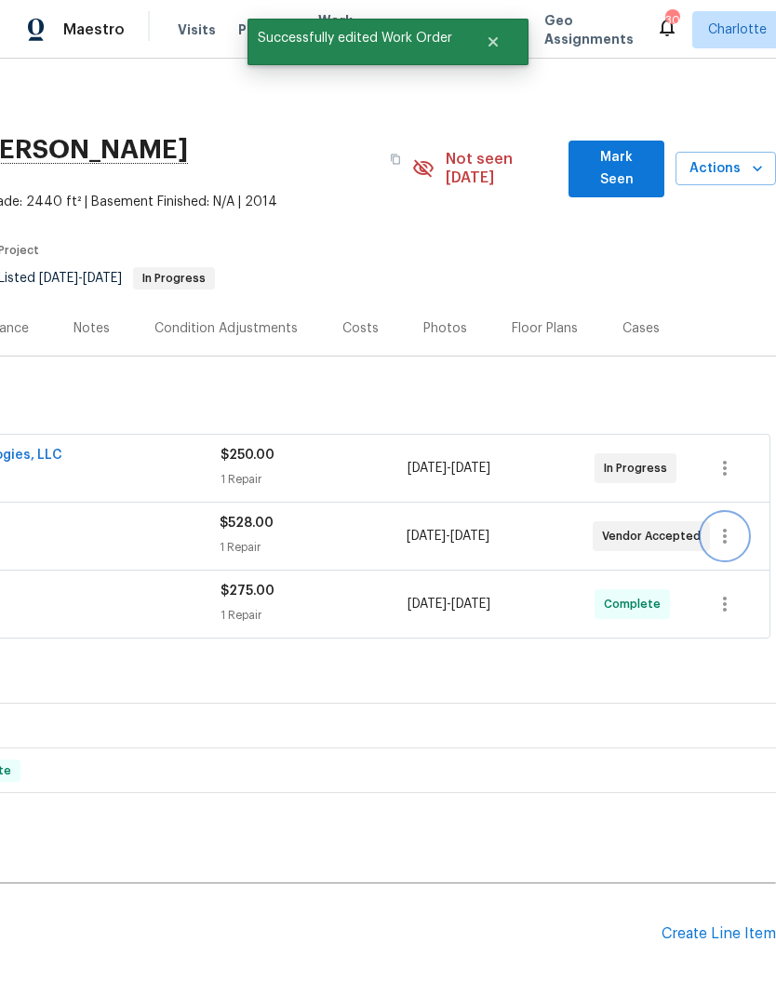
click at [727, 525] on icon "button" at bounding box center [725, 536] width 22 height 22
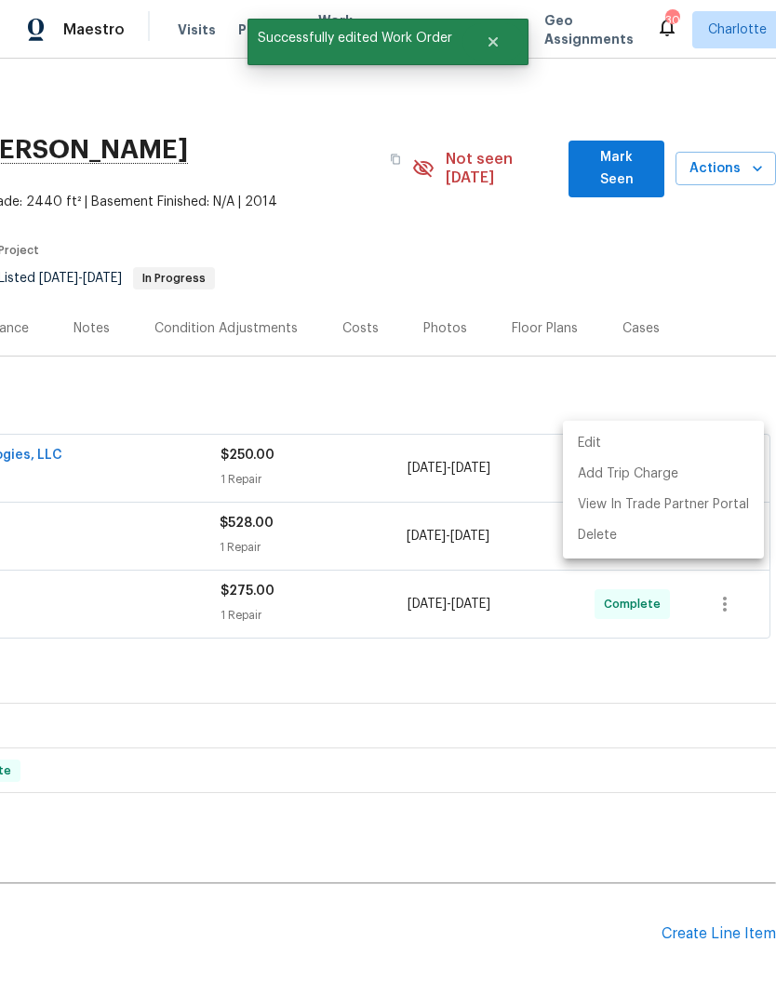
click at [640, 438] on li "Edit" at bounding box center [663, 443] width 201 height 31
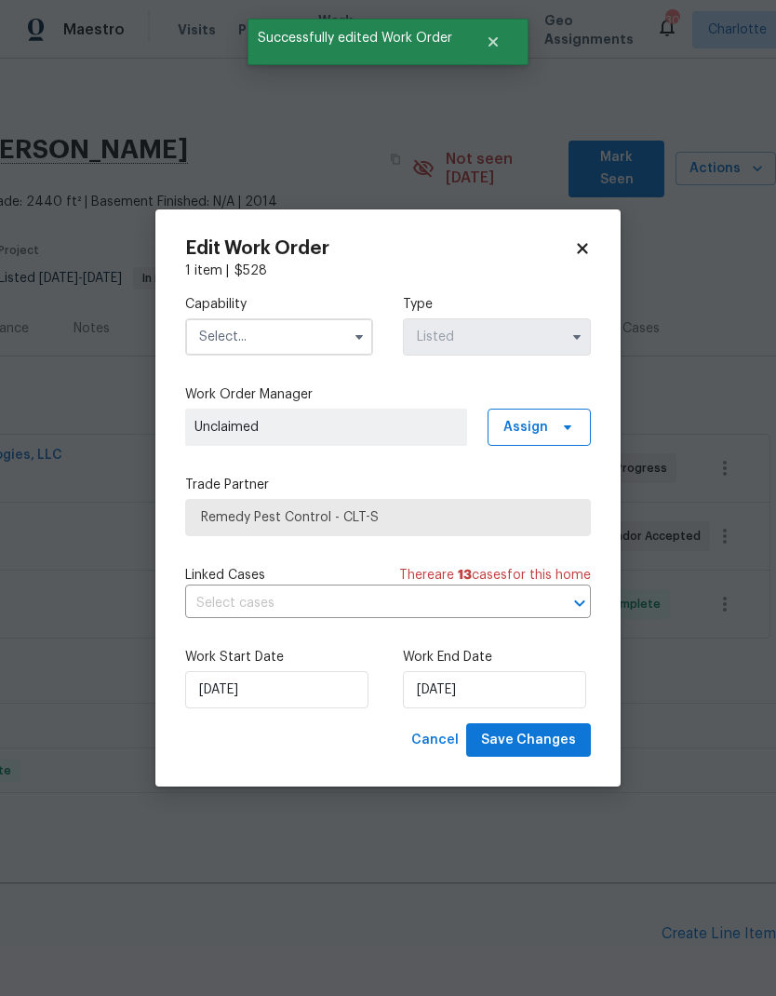
click at [209, 339] on input "text" at bounding box center [279, 336] width 188 height 37
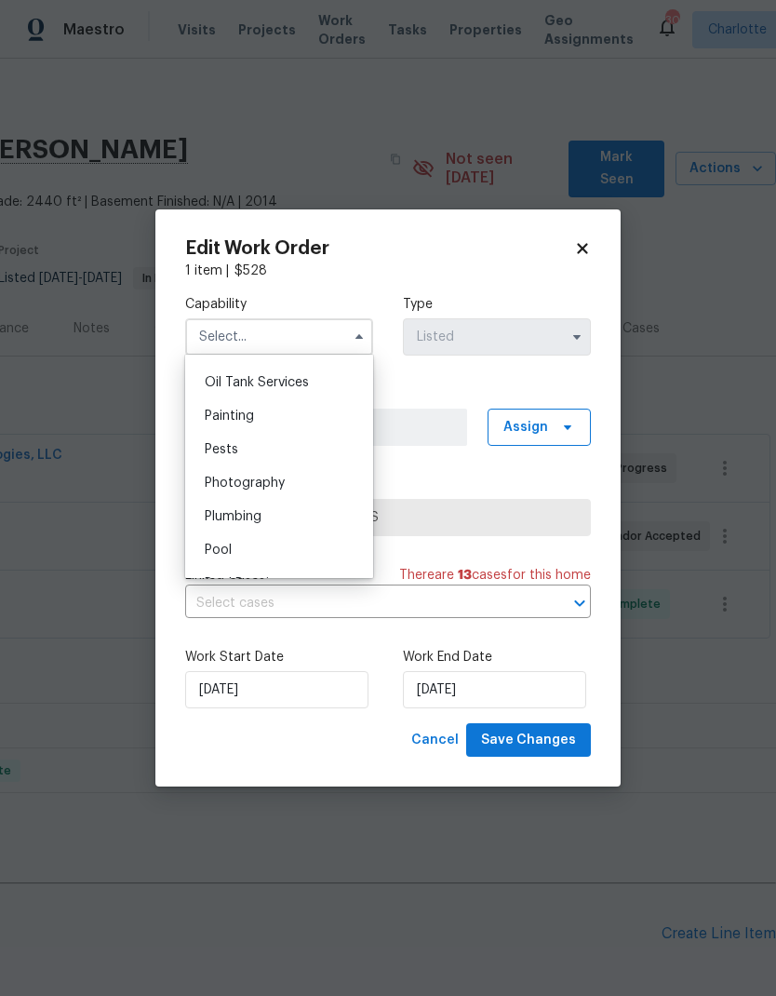
scroll to position [1515, 0]
click at [308, 459] on div "Pests" at bounding box center [279, 457] width 179 height 33
type input "Pests"
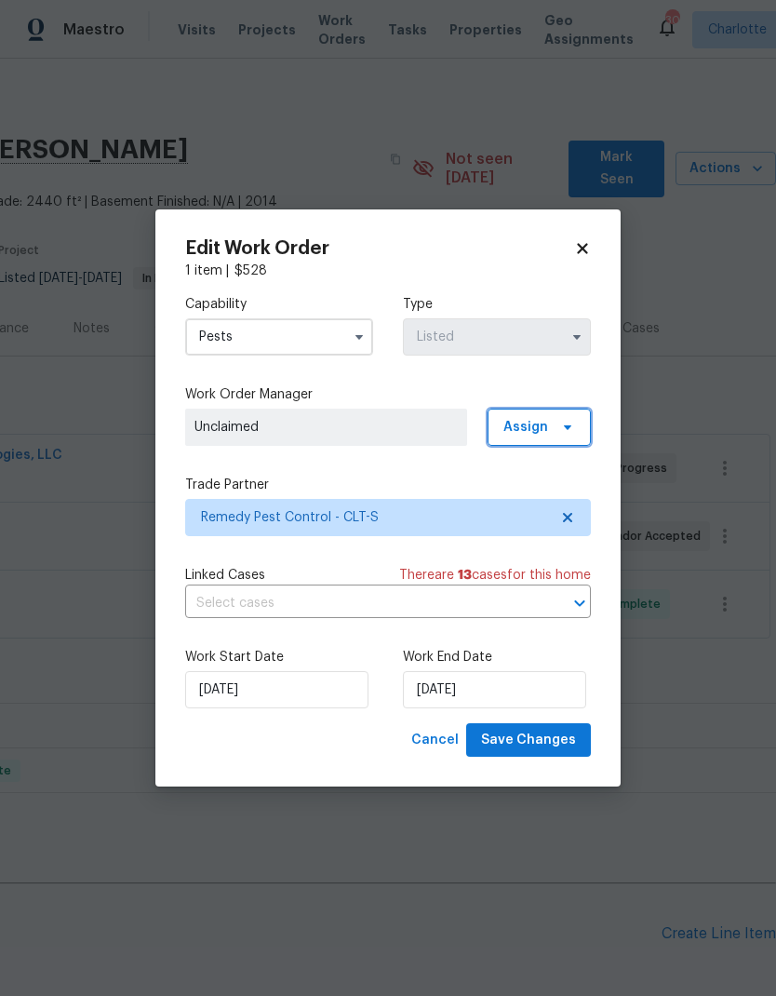
click at [588, 421] on span "Assign" at bounding box center [539, 426] width 103 height 37
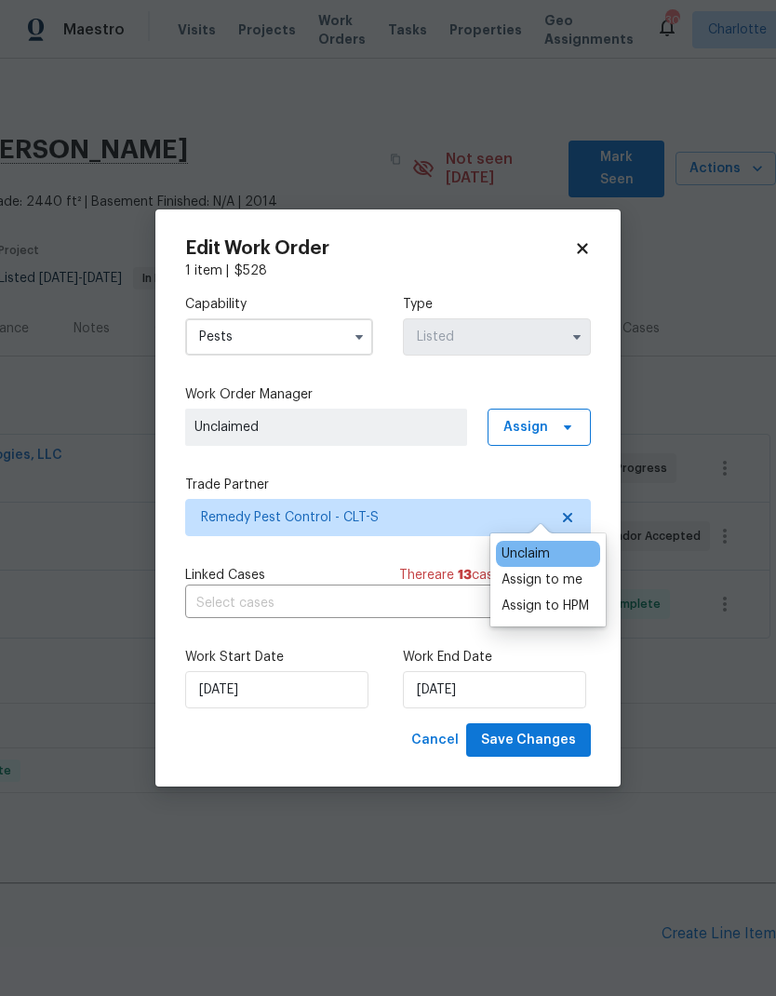
click at [555, 570] on div "Assign to me" at bounding box center [542, 579] width 81 height 19
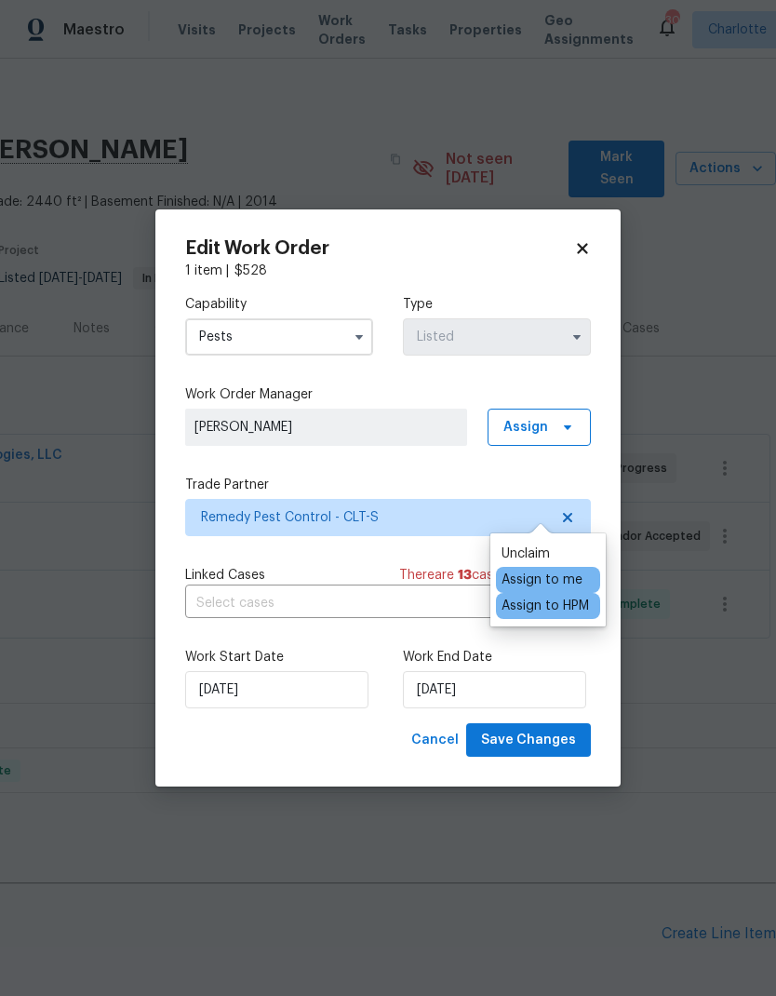
click at [537, 272] on div "1 item | $ 528" at bounding box center [388, 270] width 406 height 19
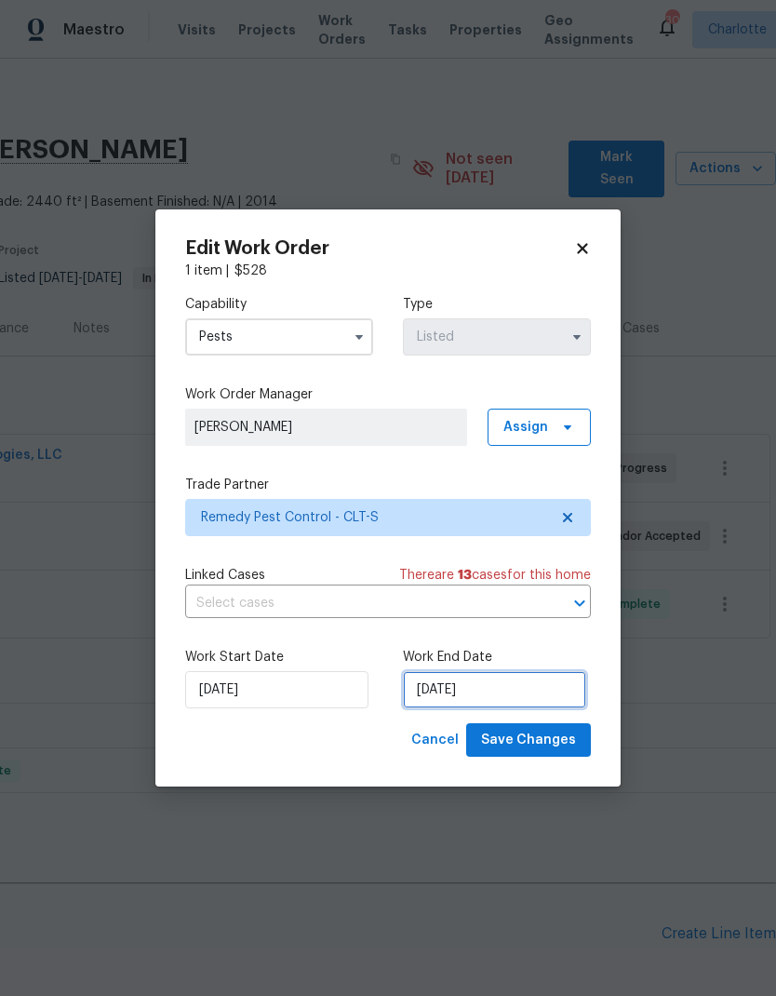
click at [546, 685] on input "[DATE]" at bounding box center [494, 689] width 183 height 37
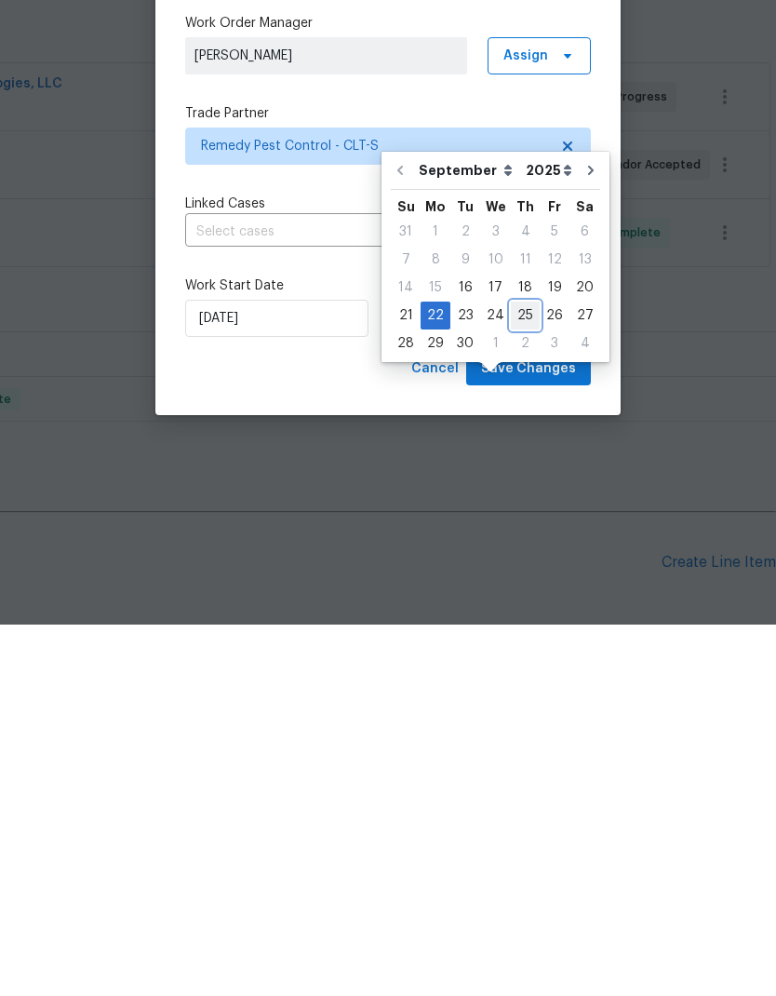
click at [524, 674] on div "25" at bounding box center [525, 687] width 29 height 26
type input "[DATE]"
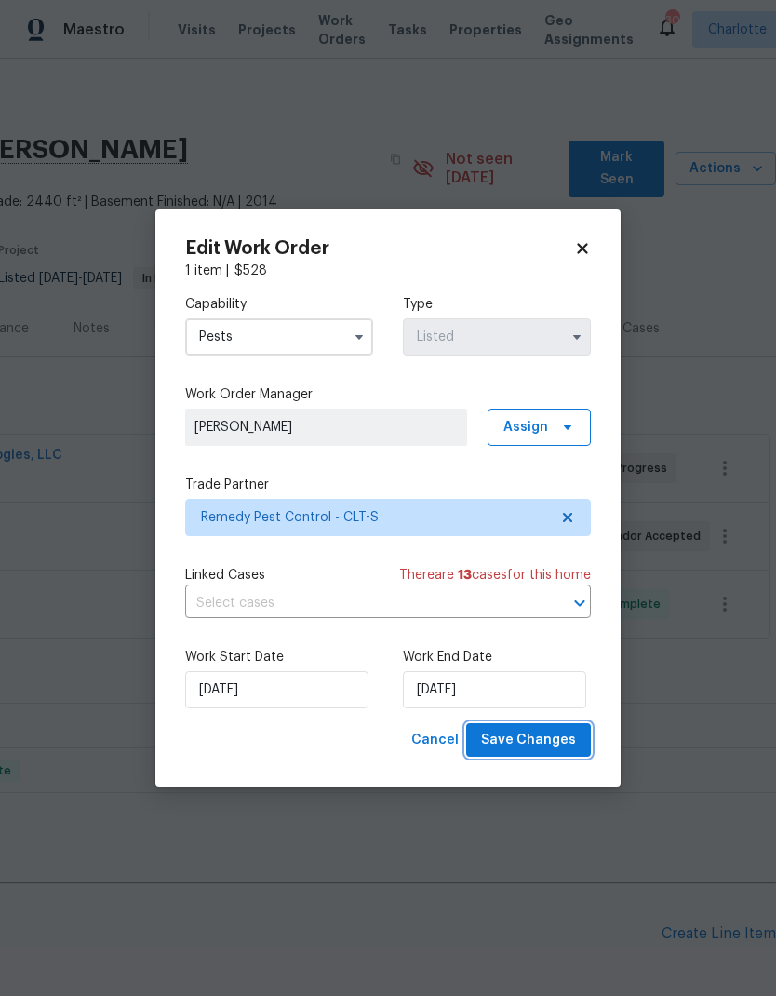
click at [548, 743] on span "Save Changes" at bounding box center [528, 740] width 95 height 23
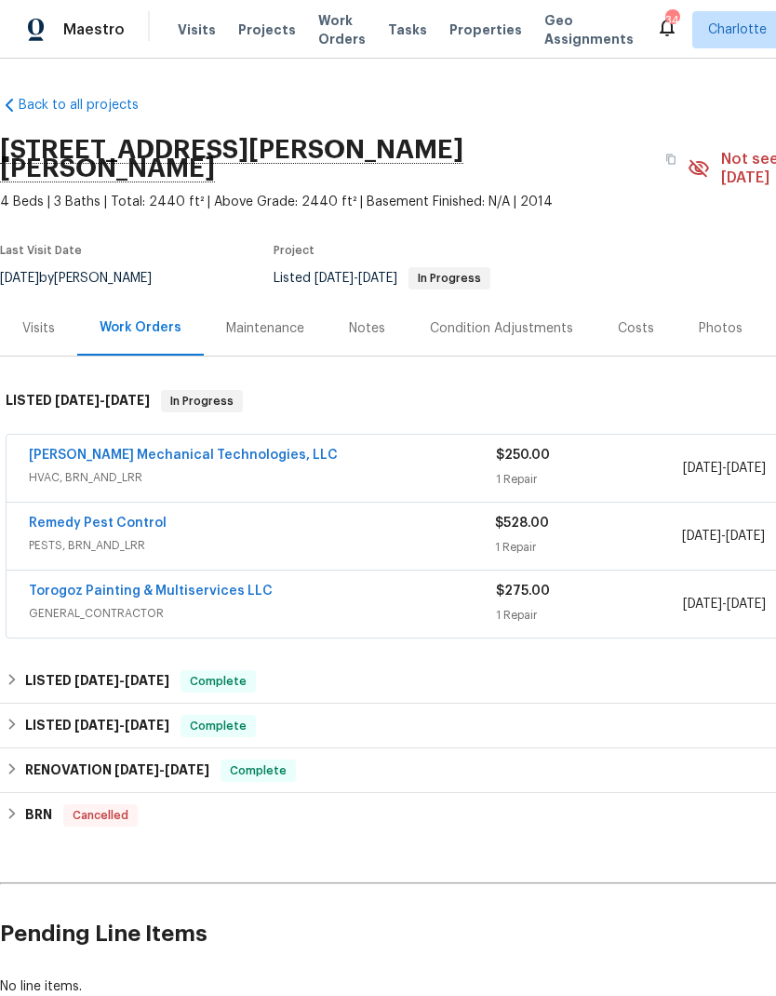
click at [200, 25] on span "Visits" at bounding box center [197, 29] width 38 height 19
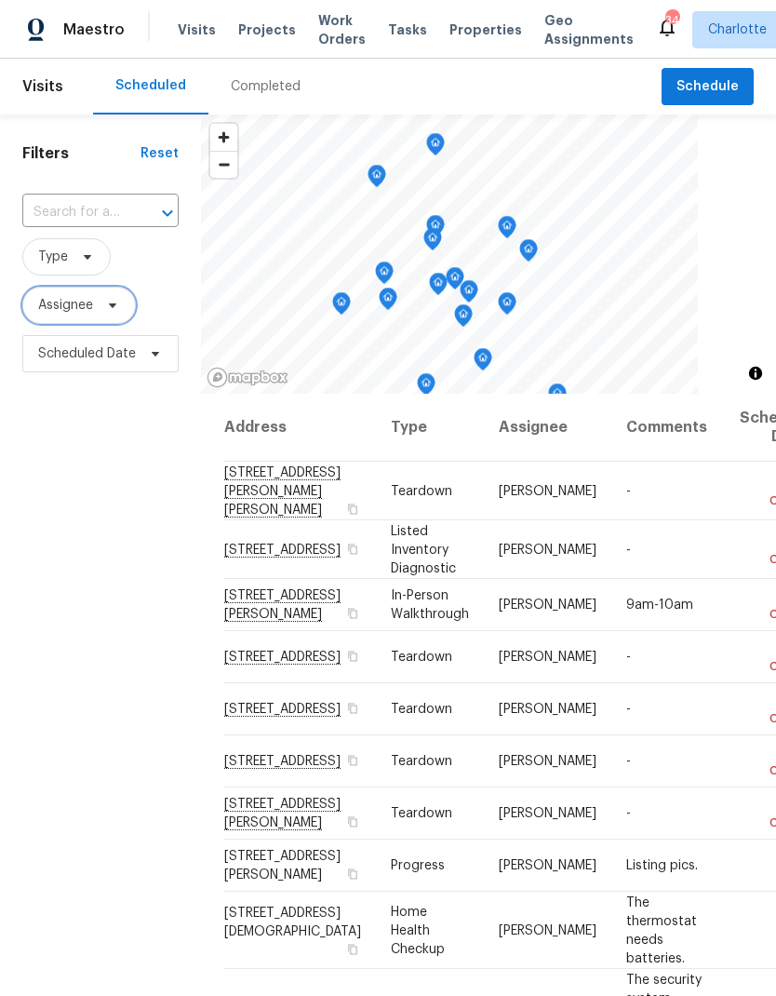
click at [39, 316] on span "Assignee" at bounding box center [79, 305] width 114 height 37
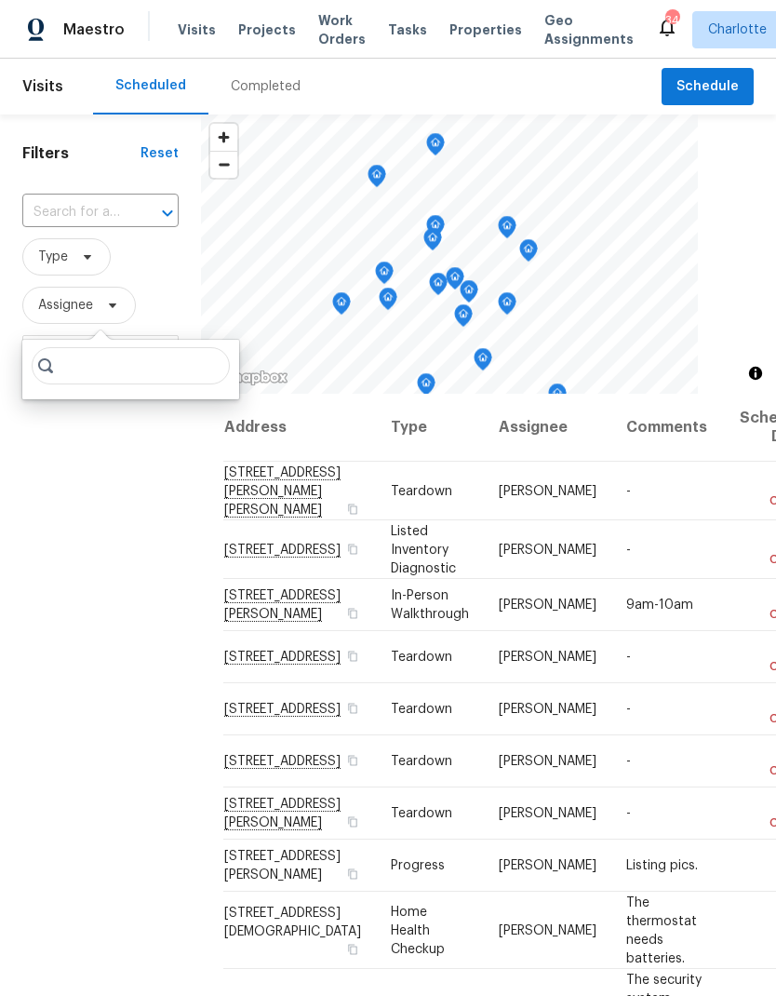
click at [42, 570] on div "Filters Reset ​ Type Assignee Scheduled Date" at bounding box center [100, 652] width 201 height 1076
click at [25, 516] on div "Filters Reset ​ Type Assignee Scheduled Date" at bounding box center [100, 652] width 201 height 1076
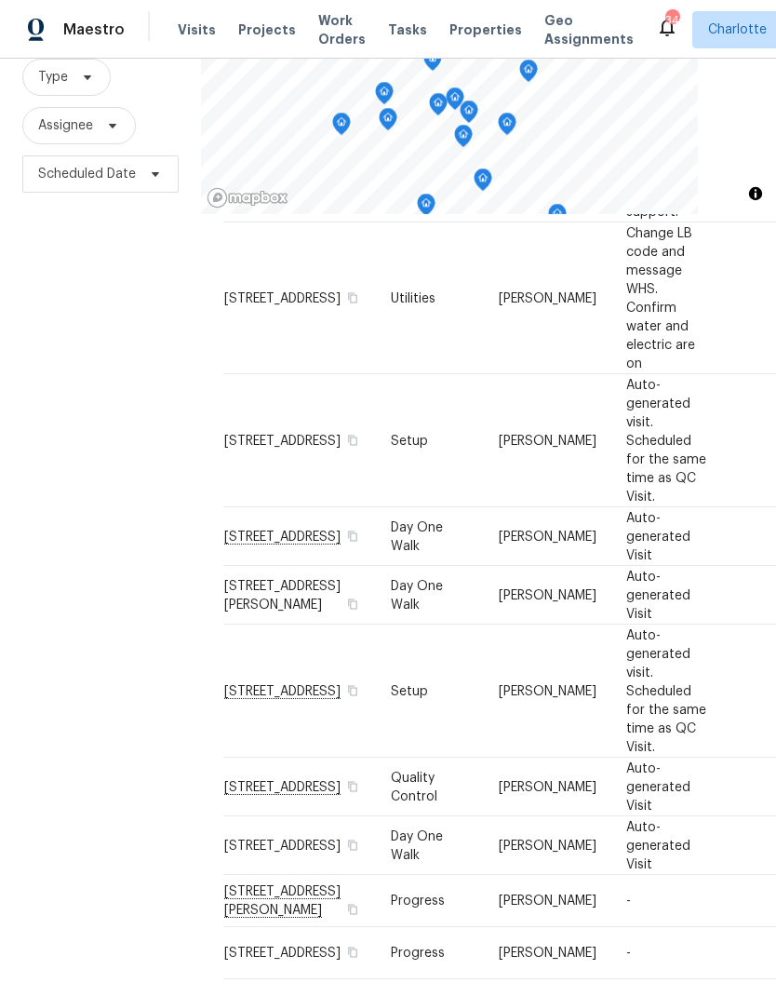
scroll to position [74, 0]
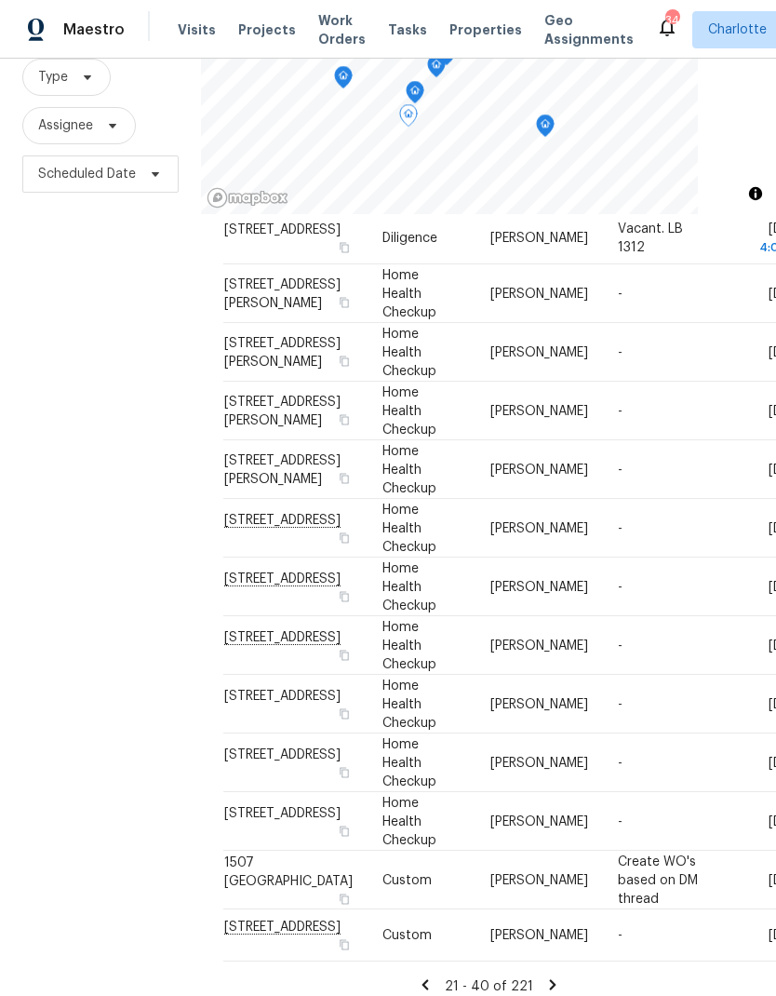
click at [549, 979] on icon at bounding box center [552, 984] width 7 height 10
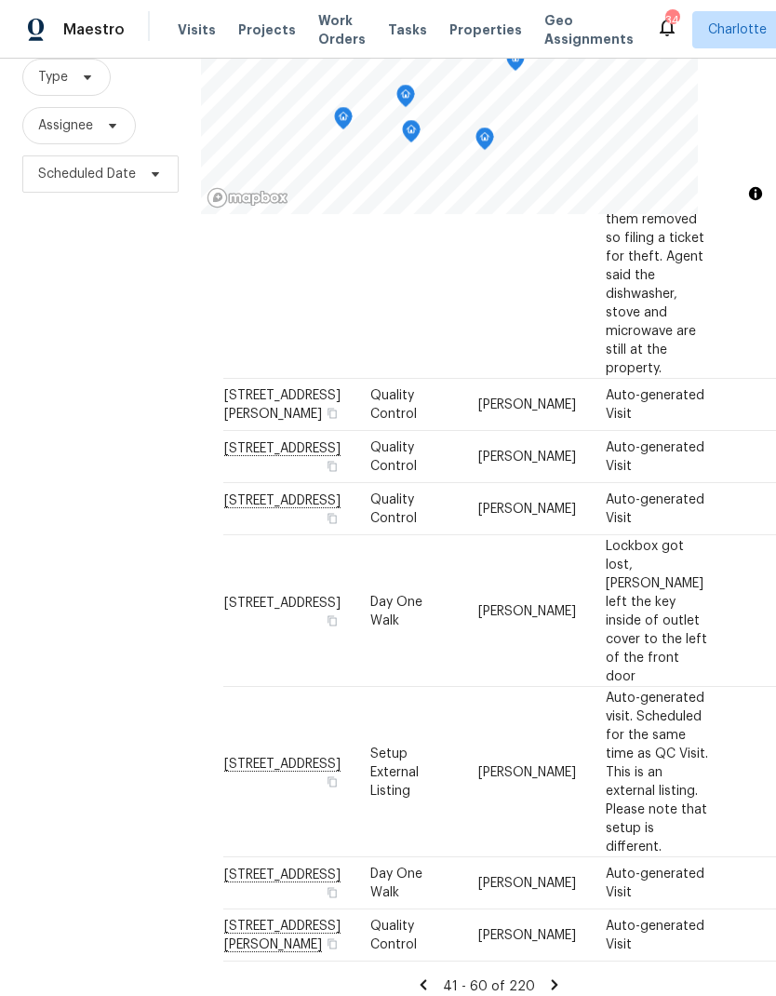
click at [554, 976] on icon at bounding box center [554, 984] width 17 height 17
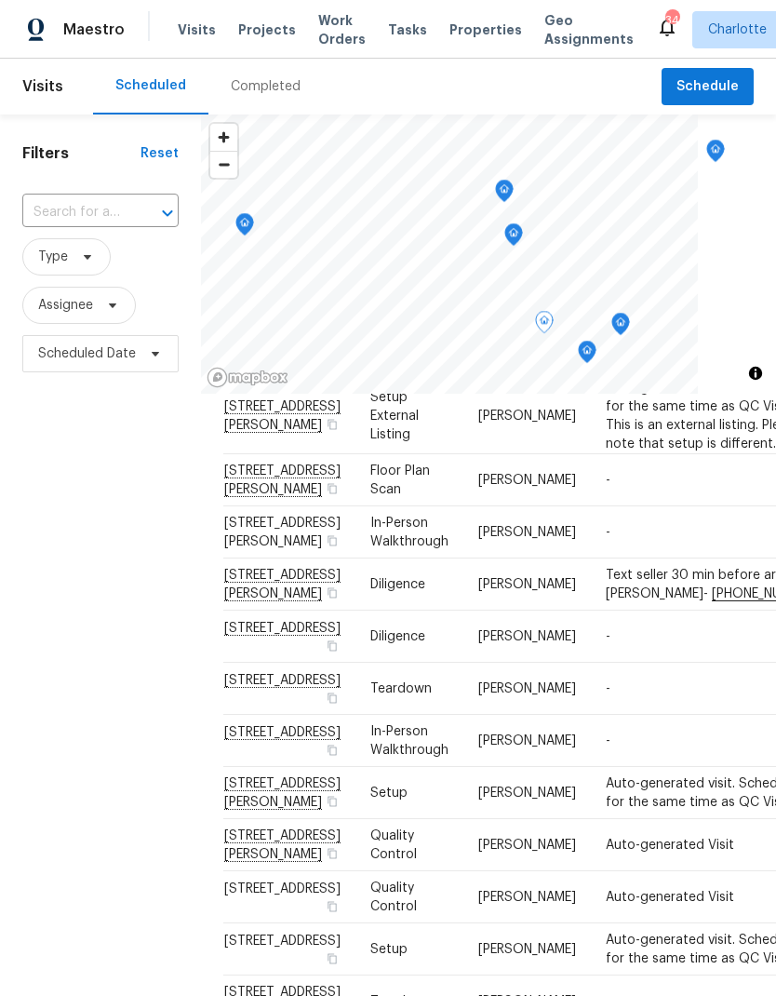
scroll to position [83, 0]
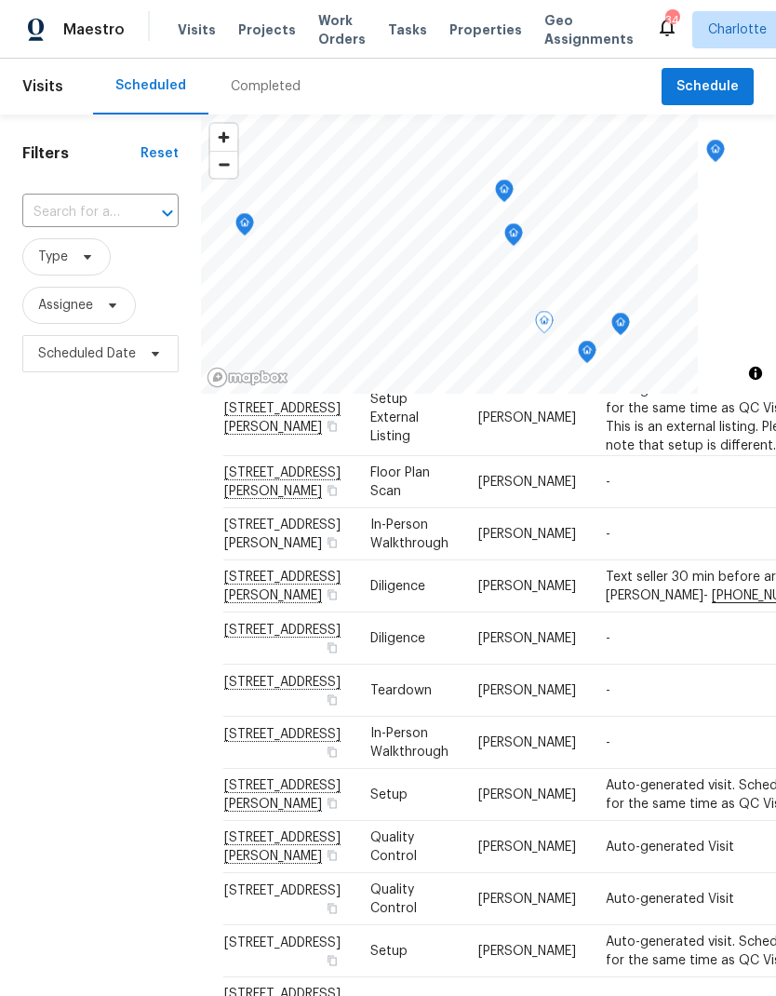
click at [243, 224] on icon "Map marker" at bounding box center [244, 224] width 17 height 21
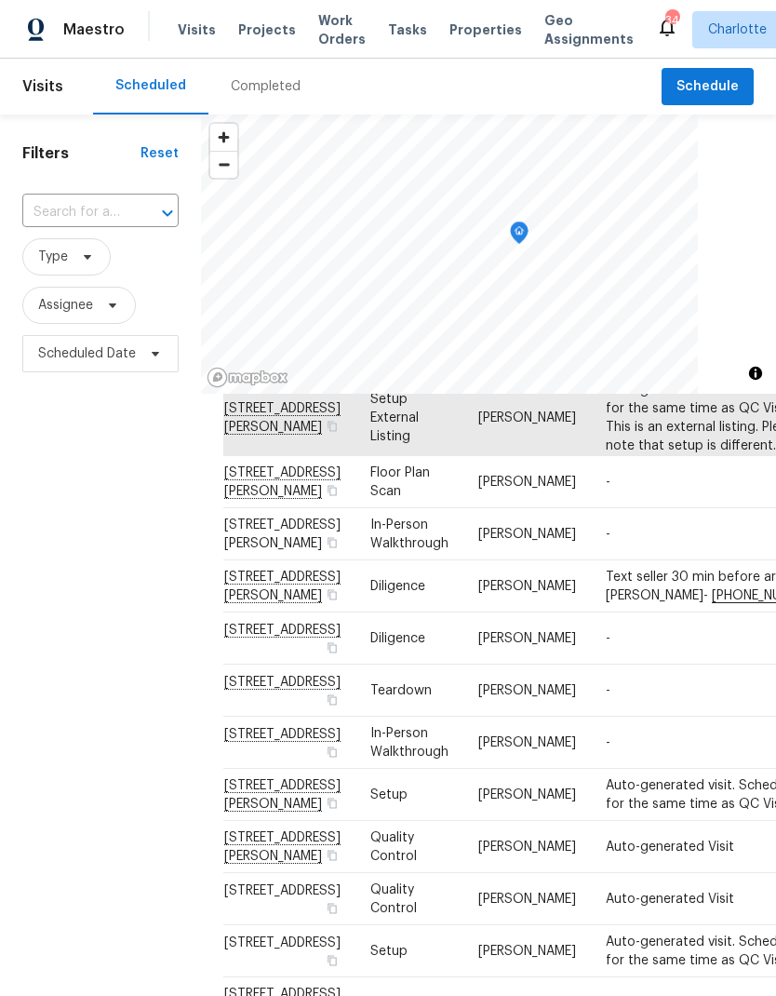
click at [518, 229] on icon "Map marker" at bounding box center [519, 232] width 17 height 21
